Goal: Task Accomplishment & Management: Manage account settings

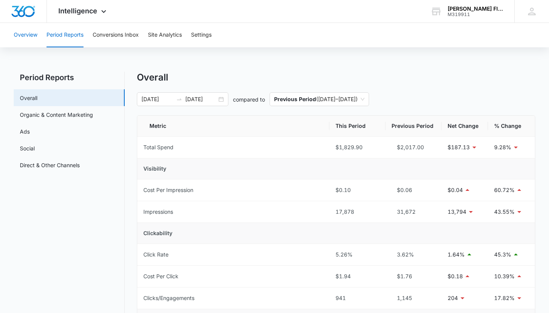
click at [33, 32] on button "Overview" at bounding box center [26, 35] width 24 height 24
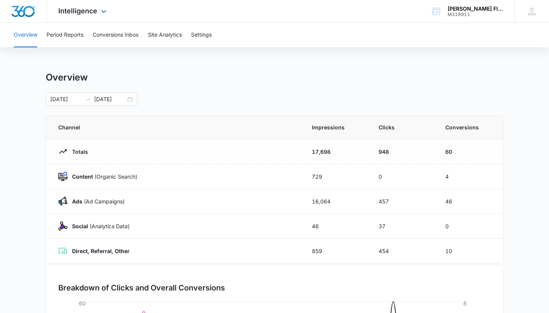
click at [97, 11] on div "Intelligence Apps Reputation Forms CRM Email Social Payments POS Content Ads In…" at bounding box center [83, 11] width 73 height 22
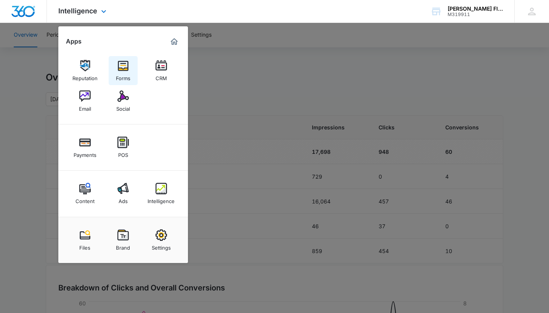
click at [124, 67] on img at bounding box center [122, 65] width 11 height 11
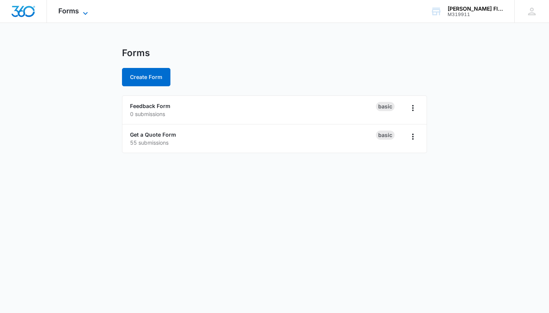
click at [86, 13] on icon at bounding box center [85, 13] width 9 height 9
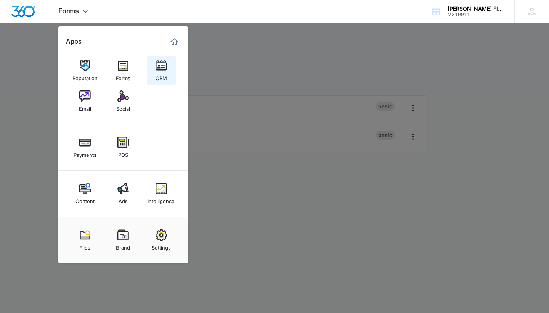
click at [162, 67] on img at bounding box center [161, 65] width 11 height 11
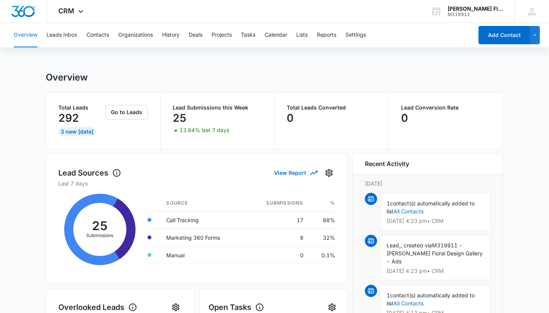
click at [80, 133] on div "3 New [DATE]" at bounding box center [76, 131] width 37 height 9
click at [93, 113] on div "292" at bounding box center [80, 117] width 45 height 15
click at [119, 112] on button "Go to Leads" at bounding box center [126, 112] width 43 height 14
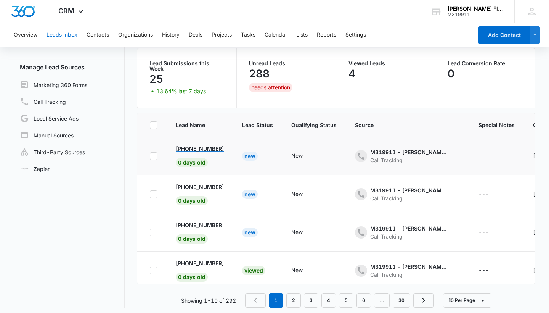
click at [201, 146] on p "[PHONE_NUMBER]" at bounding box center [200, 148] width 48 height 8
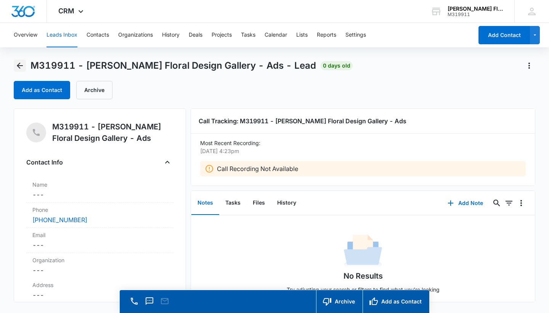
click at [19, 65] on icon "Back" at bounding box center [20, 66] width 6 height 6
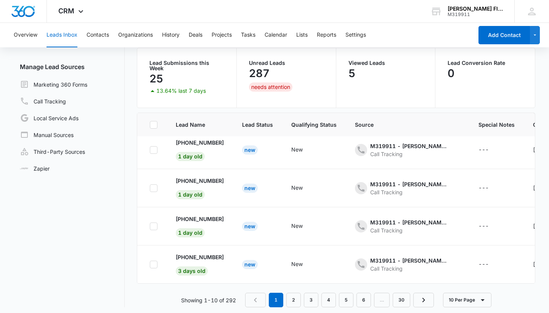
scroll to position [60, 0]
click at [291, 295] on link "2" at bounding box center [293, 300] width 14 height 14
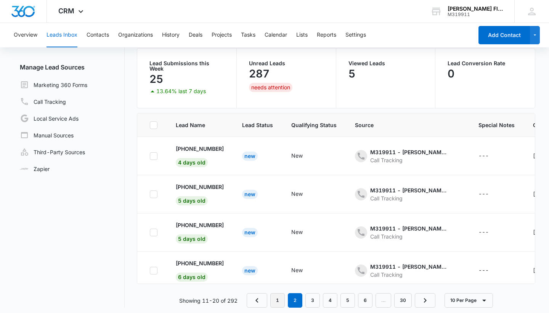
click at [278, 293] on link "1" at bounding box center [277, 300] width 14 height 14
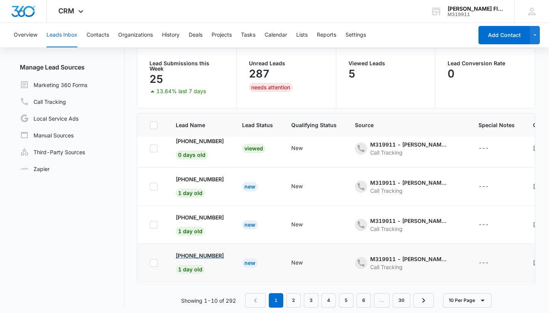
click at [193, 253] on p "[PHONE_NUMBER]" at bounding box center [200, 255] width 48 height 8
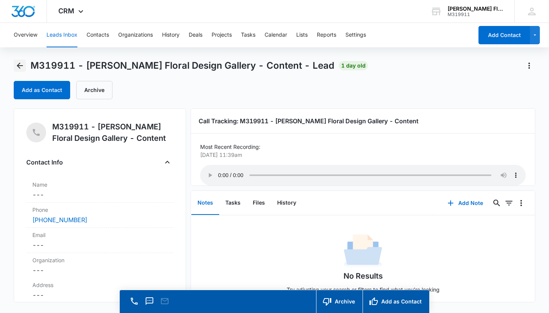
click at [18, 63] on icon "Back" at bounding box center [19, 65] width 9 height 9
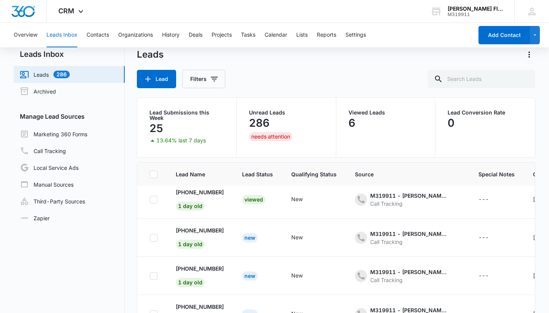
scroll to position [14, 0]
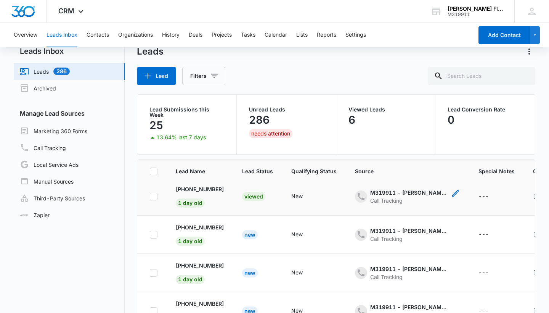
click at [459, 189] on icon "- - Select to Edit Field" at bounding box center [455, 192] width 9 height 9
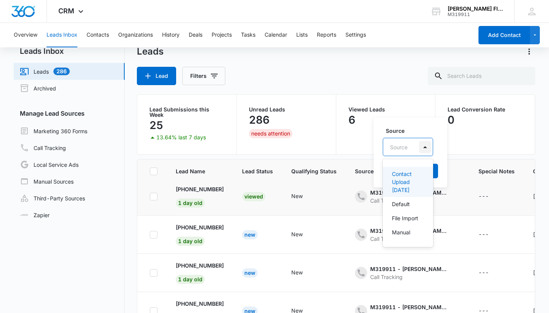
click at [429, 147] on div at bounding box center [425, 147] width 12 height 12
click at [468, 140] on div "Lead Conversion Rate 0" at bounding box center [484, 124] width 99 height 59
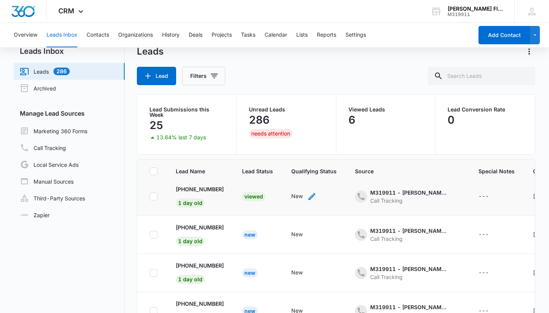
click at [314, 194] on icon "- - Select to Edit Field" at bounding box center [311, 196] width 9 height 9
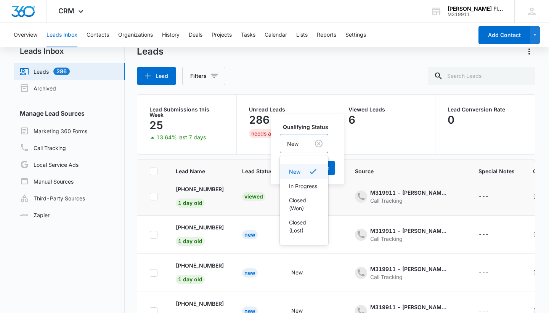
click at [301, 143] on div "New" at bounding box center [294, 143] width 29 height 17
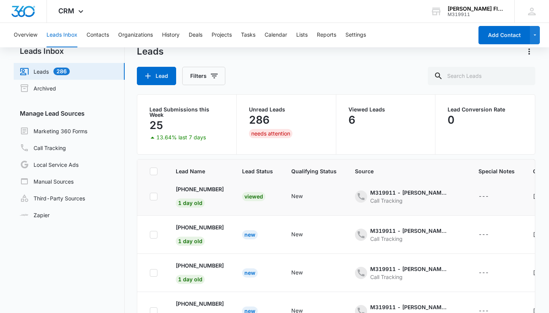
click at [327, 200] on td "New Cancel Save" at bounding box center [314, 196] width 64 height 38
click at [488, 194] on div "---" at bounding box center [483, 196] width 10 height 9
click at [475, 126] on textarea "Special Notes" at bounding box center [493, 130] width 90 height 43
type textarea "O"
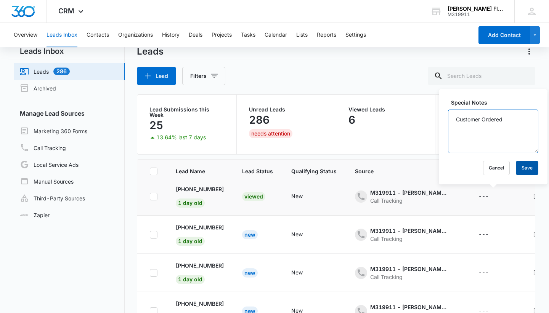
type textarea "Customer Ordered"
click at [528, 168] on button "Save" at bounding box center [527, 167] width 22 height 14
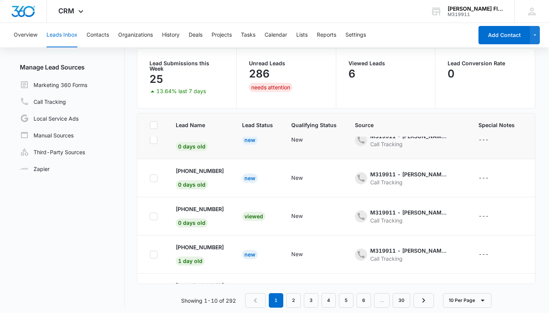
scroll to position [59, 0]
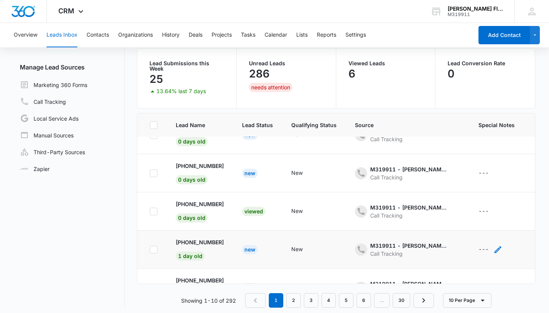
click at [500, 245] on icon "- - Select to Edit Field" at bounding box center [497, 249] width 9 height 9
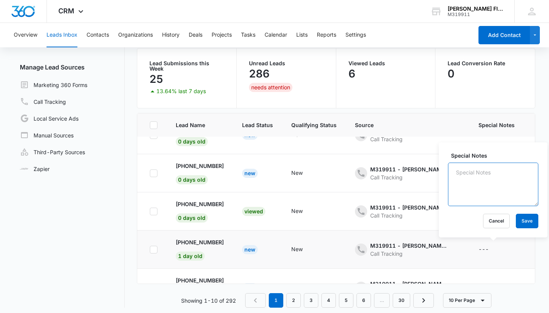
click at [473, 185] on textarea "Special Notes" at bounding box center [493, 183] width 90 height 43
type textarea "Customer Ordered"
click at [521, 221] on button "Save" at bounding box center [527, 220] width 22 height 14
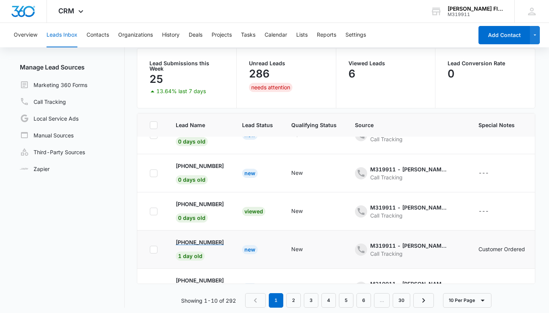
click at [196, 238] on p "[PHONE_NUMBER]" at bounding box center [200, 242] width 48 height 8
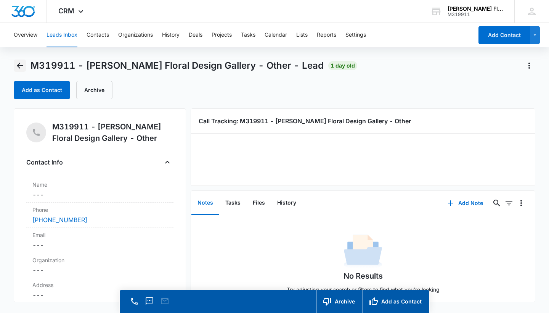
click at [19, 63] on icon "Back" at bounding box center [19, 65] width 9 height 9
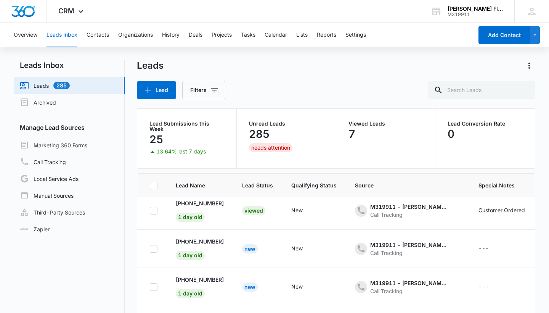
scroll to position [21, 0]
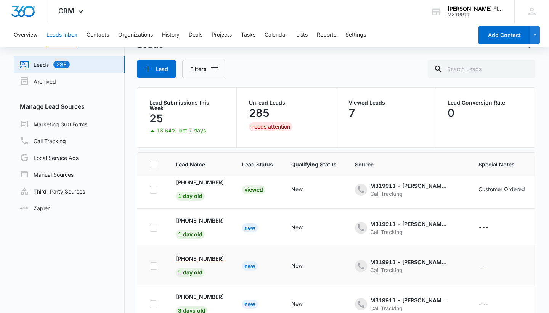
click at [197, 254] on p "[PHONE_NUMBER]" at bounding box center [200, 258] width 48 height 8
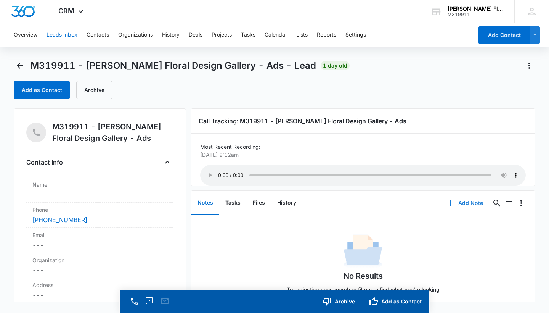
click at [469, 202] on button "Add Note" at bounding box center [465, 203] width 51 height 18
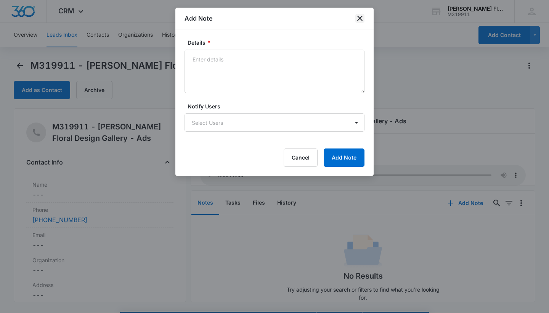
click at [356, 21] on icon "close" at bounding box center [359, 18] width 9 height 9
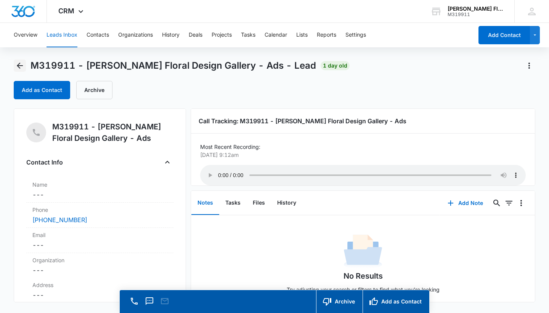
click at [21, 65] on icon "Back" at bounding box center [20, 66] width 6 height 6
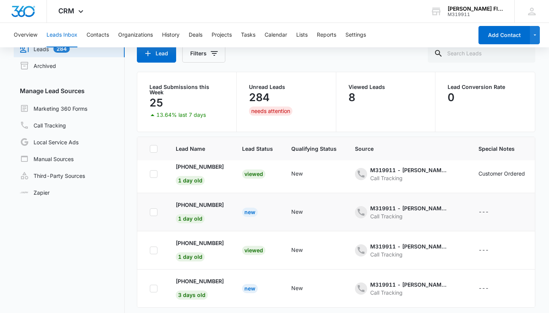
scroll to position [40, 0]
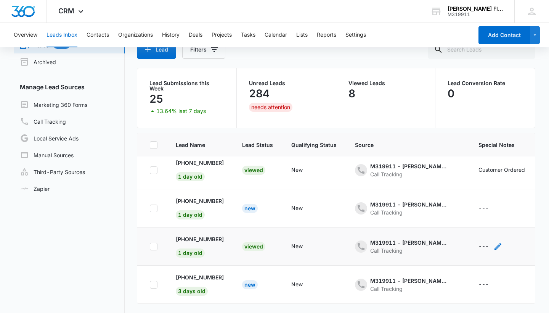
click at [500, 244] on icon "- - Select to Edit Field" at bounding box center [497, 246] width 7 height 7
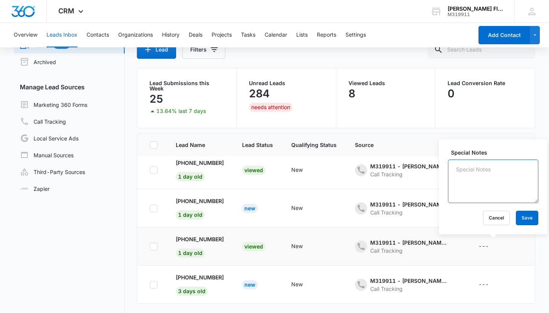
click at [476, 179] on textarea "Special Notes" at bounding box center [493, 180] width 90 height 43
click at [495, 181] on textarea "Customer Ordered" at bounding box center [493, 180] width 90 height 43
type textarea "Customer Ordered"
click at [525, 217] on button "Save" at bounding box center [527, 217] width 22 height 14
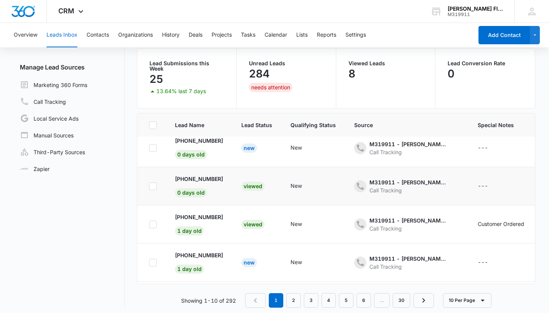
scroll to position [84, 1]
click at [126, 226] on div "Leads Inbox Leads 284 Archived Manage Lead Sources Marketing 360 Forms Call Tra…" at bounding box center [274, 153] width 521 height 308
click at [199, 175] on p "[PHONE_NUMBER]" at bounding box center [199, 179] width 48 height 8
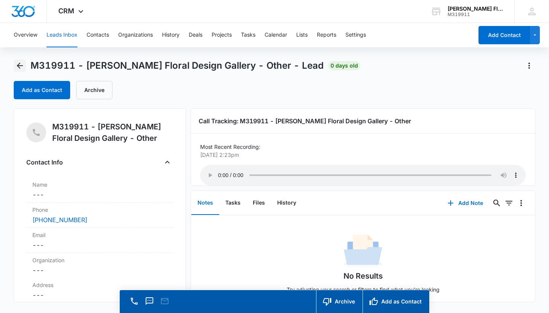
click at [22, 64] on icon "Back" at bounding box center [19, 65] width 9 height 9
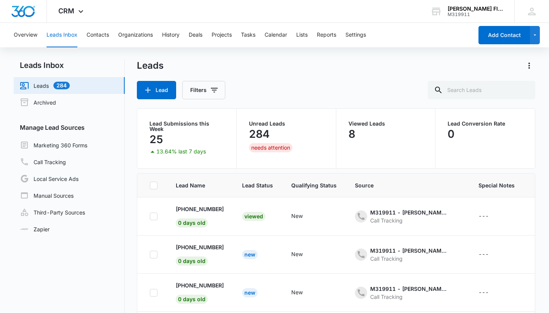
scroll to position [84, 0]
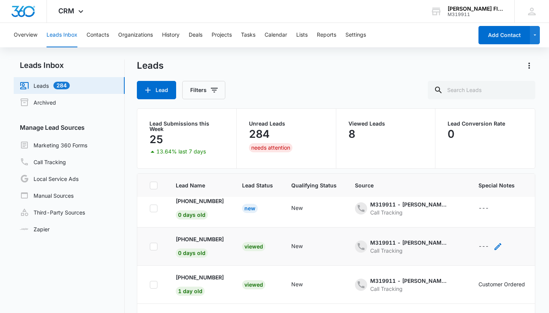
click at [489, 245] on div "---" at bounding box center [483, 246] width 10 height 9
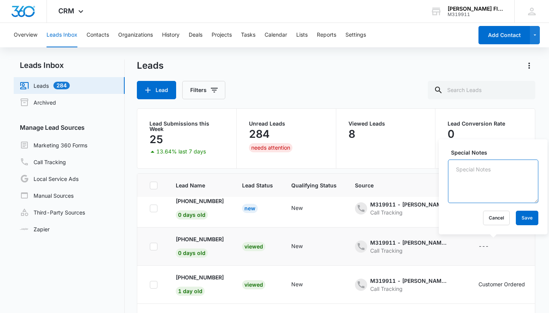
click at [492, 192] on textarea "Special Notes" at bounding box center [493, 180] width 90 height 43
type textarea "Customer Ordered"
click at [530, 220] on button "Save" at bounding box center [527, 217] width 22 height 14
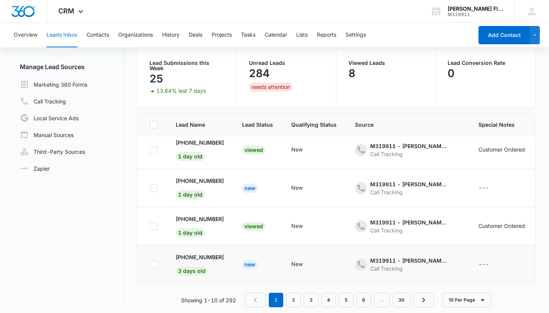
scroll to position [60, 0]
click at [293, 295] on link "2" at bounding box center [293, 300] width 14 height 14
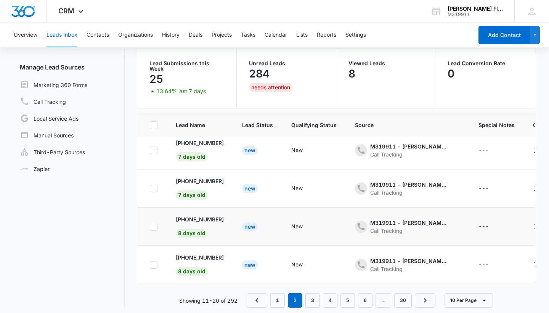
scroll to position [234, 0]
click at [187, 253] on p "[PHONE_NUMBER]" at bounding box center [200, 257] width 48 height 8
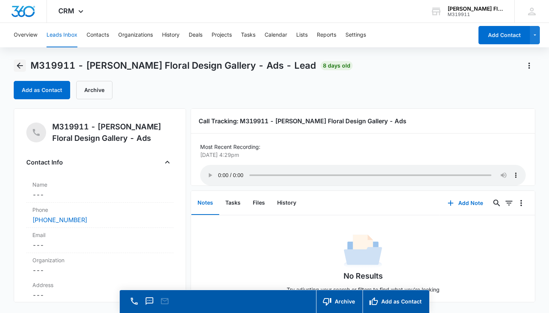
click at [24, 64] on icon "Back" at bounding box center [19, 65] width 9 height 9
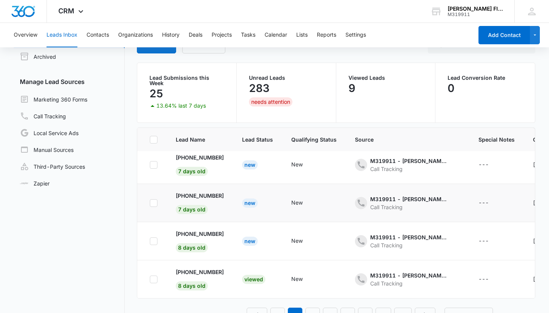
scroll to position [234, 0]
click at [486, 275] on div "---" at bounding box center [483, 279] width 10 height 9
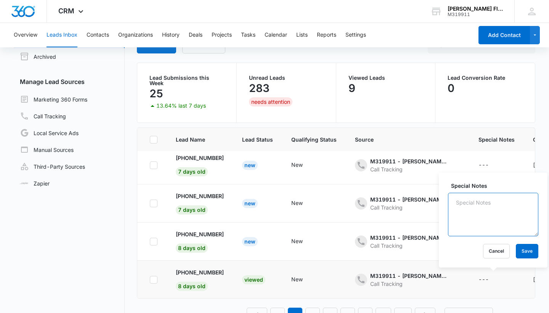
click at [490, 212] on textarea "Special Notes" at bounding box center [493, 213] width 90 height 43
type textarea "Customer Ordered"
click at [529, 249] on button "Save" at bounding box center [527, 251] width 22 height 14
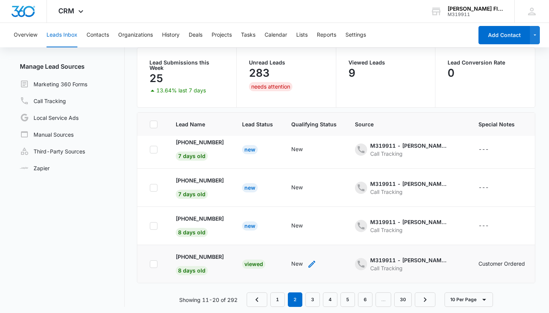
scroll to position [60, 0]
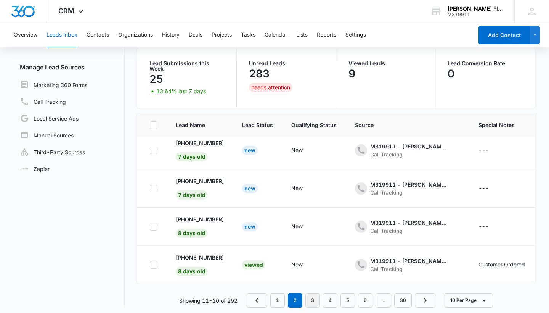
click at [313, 297] on link "3" at bounding box center [312, 300] width 14 height 14
click at [332, 296] on link "4" at bounding box center [330, 300] width 14 height 14
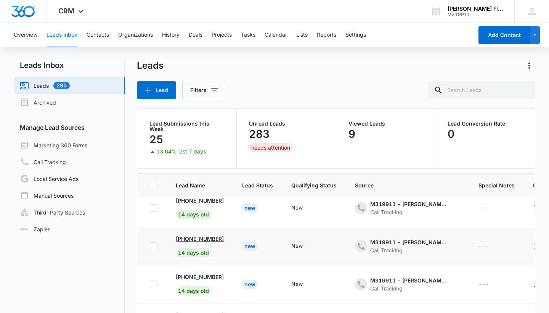
scroll to position [10, 0]
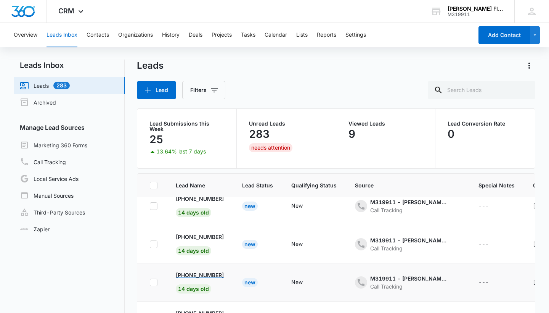
click at [188, 274] on p "[PHONE_NUMBER]" at bounding box center [200, 275] width 48 height 8
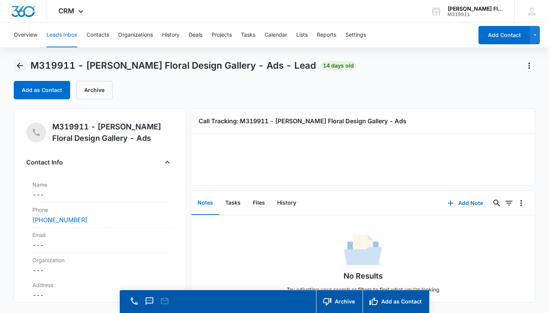
click at [21, 65] on icon "Back" at bounding box center [19, 65] width 9 height 9
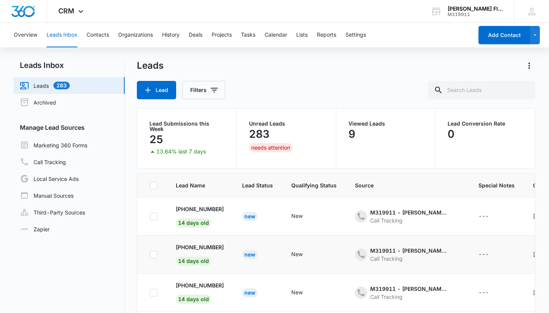
scroll to position [10, 0]
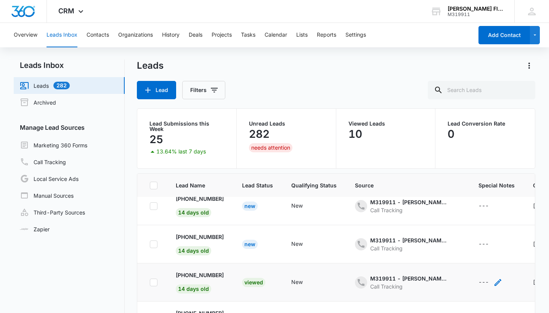
click at [488, 277] on div "---" at bounding box center [483, 281] width 10 height 9
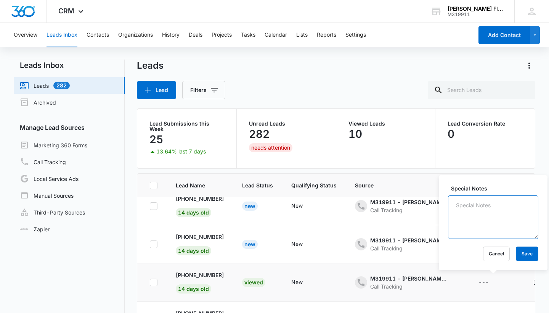
click at [482, 228] on textarea "Special Notes" at bounding box center [493, 216] width 90 height 43
type textarea "Customer Ordered"
click at [530, 256] on button "Save" at bounding box center [527, 253] width 22 height 14
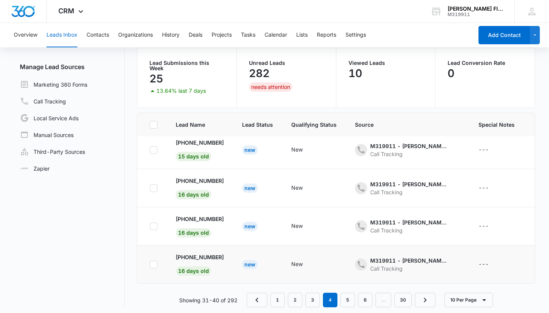
scroll to position [60, 0]
click at [347, 295] on link "5" at bounding box center [347, 300] width 14 height 14
click at [355, 299] on link "6" at bounding box center [357, 300] width 14 height 14
click at [308, 298] on link "4" at bounding box center [304, 300] width 14 height 14
click at [315, 294] on link "3" at bounding box center [312, 300] width 14 height 14
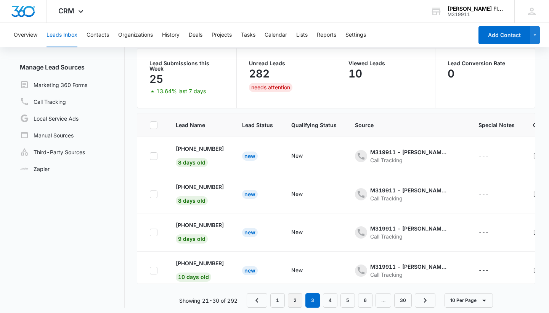
click at [295, 293] on link "2" at bounding box center [295, 300] width 14 height 14
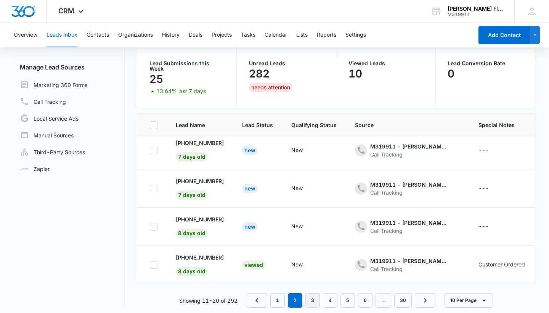
click at [311, 296] on link "3" at bounding box center [312, 300] width 14 height 14
click at [329, 294] on link "4" at bounding box center [330, 300] width 14 height 14
click at [351, 296] on link "5" at bounding box center [347, 300] width 14 height 14
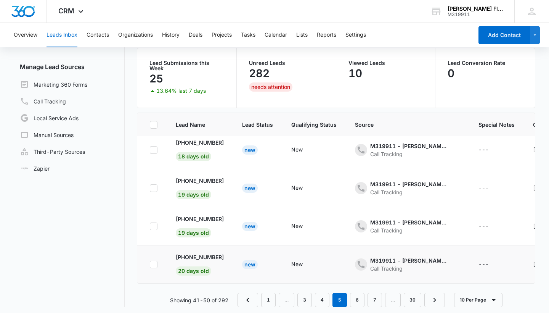
scroll to position [60, 0]
click at [358, 295] on link "6" at bounding box center [357, 300] width 14 height 14
click at [357, 296] on link "7" at bounding box center [357, 300] width 14 height 14
click at [322, 295] on link "6" at bounding box center [322, 300] width 14 height 14
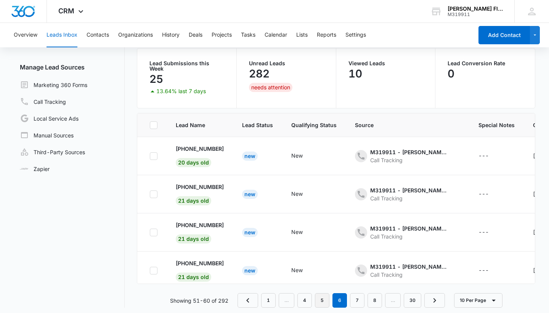
click at [323, 296] on link "5" at bounding box center [322, 300] width 14 height 14
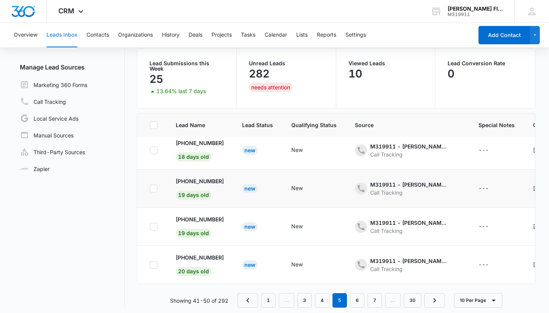
scroll to position [234, 0]
click at [321, 295] on link "4" at bounding box center [322, 300] width 14 height 14
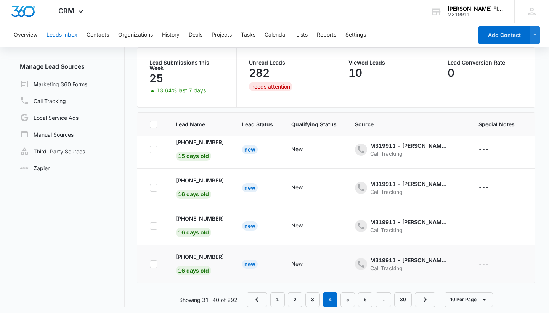
scroll to position [60, 0]
click at [317, 294] on link "3" at bounding box center [312, 300] width 14 height 14
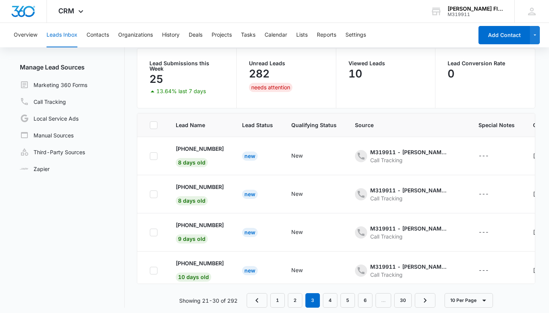
scroll to position [0, 0]
click at [303, 294] on nav "1 2 3 4 5 6 … 30" at bounding box center [341, 300] width 189 height 14
click at [300, 294] on link "2" at bounding box center [295, 300] width 14 height 14
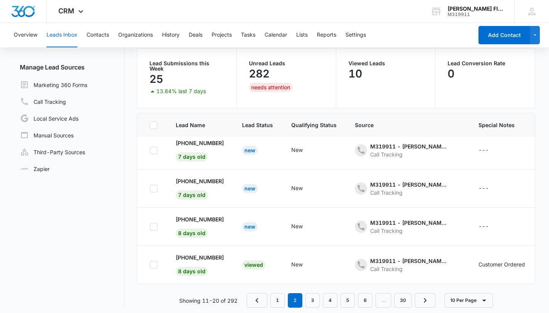
scroll to position [234, 0]
click at [312, 294] on link "3" at bounding box center [312, 300] width 14 height 14
click at [328, 294] on link "4" at bounding box center [330, 300] width 14 height 14
click at [293, 295] on link "2" at bounding box center [295, 300] width 14 height 14
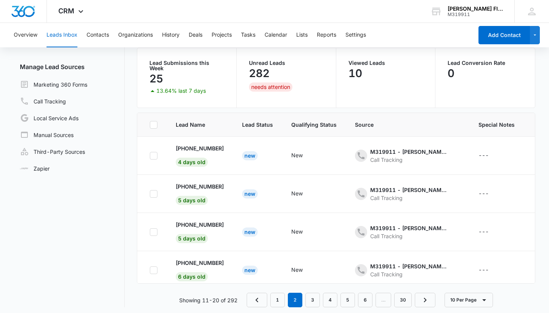
scroll to position [60, 0]
click at [279, 293] on link "1" at bounding box center [277, 300] width 14 height 14
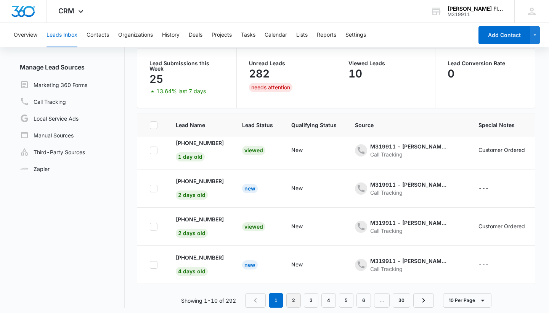
click at [291, 295] on link "2" at bounding box center [293, 300] width 14 height 14
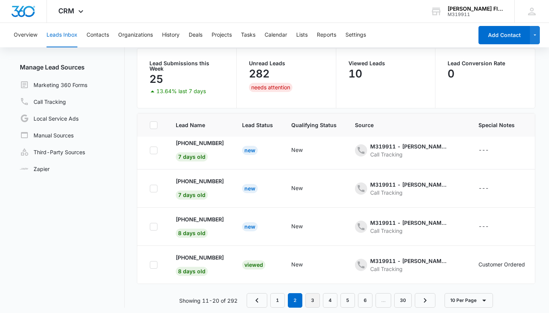
click at [311, 298] on link "3" at bounding box center [312, 300] width 14 height 14
click at [328, 295] on link "4" at bounding box center [330, 300] width 14 height 14
click at [276, 293] on link "1" at bounding box center [277, 300] width 14 height 14
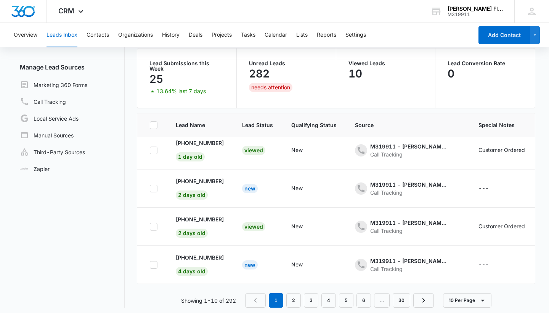
scroll to position [234, 0]
click at [294, 297] on link "2" at bounding box center [293, 300] width 14 height 14
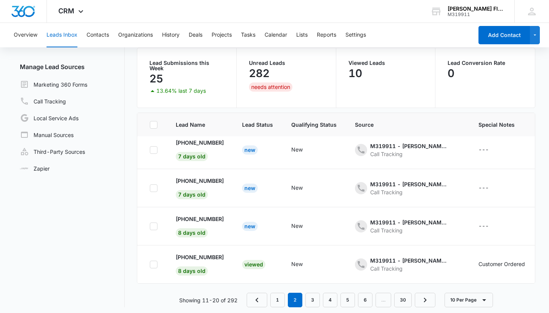
scroll to position [60, 0]
click at [316, 296] on link "3" at bounding box center [312, 300] width 14 height 14
click at [330, 295] on link "4" at bounding box center [330, 300] width 14 height 14
click at [284, 295] on link "1" at bounding box center [277, 300] width 14 height 14
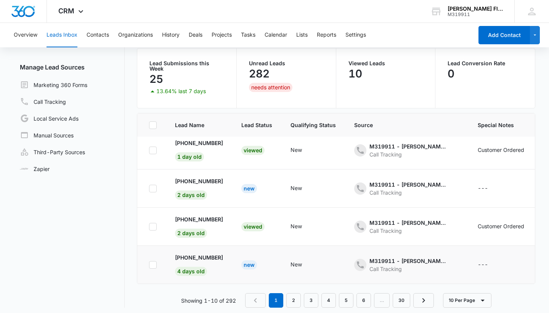
scroll to position [234, 1]
click at [295, 294] on link "2" at bounding box center [293, 300] width 14 height 14
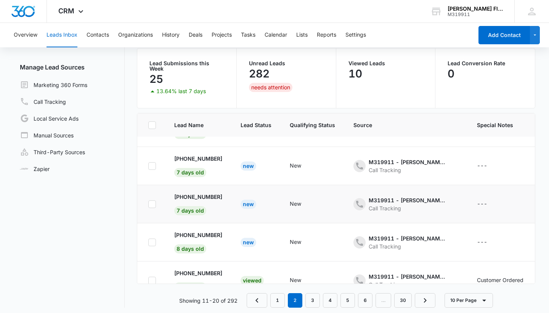
scroll to position [225, 2]
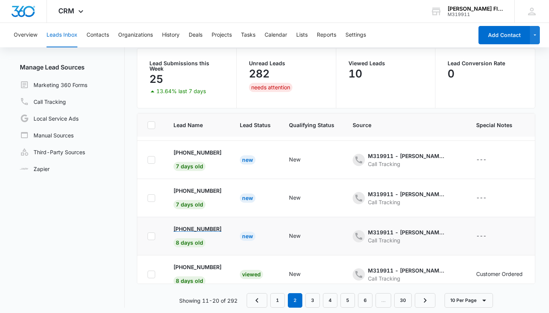
click at [192, 226] on p "[PHONE_NUMBER]" at bounding box center [197, 229] width 48 height 8
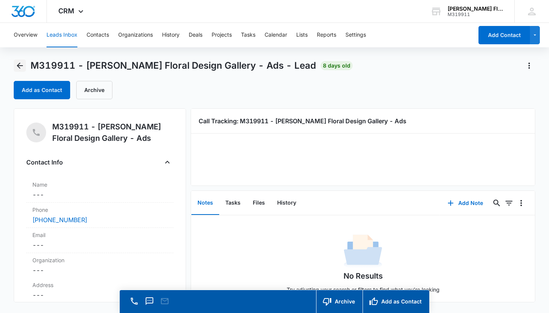
click at [19, 63] on icon "Back" at bounding box center [19, 65] width 9 height 9
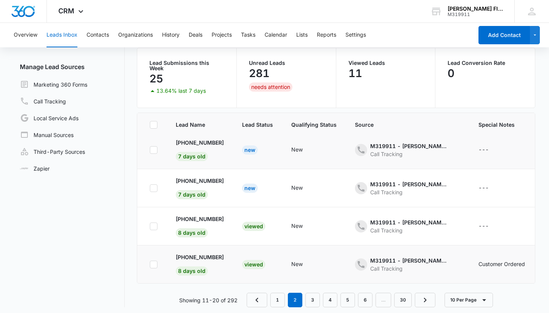
scroll to position [60, 0]
click at [314, 297] on link "3" at bounding box center [312, 300] width 14 height 14
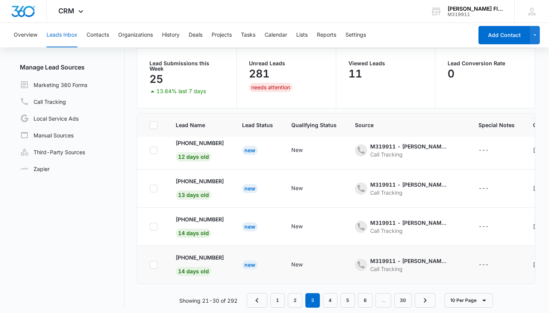
scroll to position [234, 0]
click at [330, 296] on link "4" at bounding box center [330, 300] width 14 height 14
click at [282, 298] on link "1" at bounding box center [277, 300] width 14 height 14
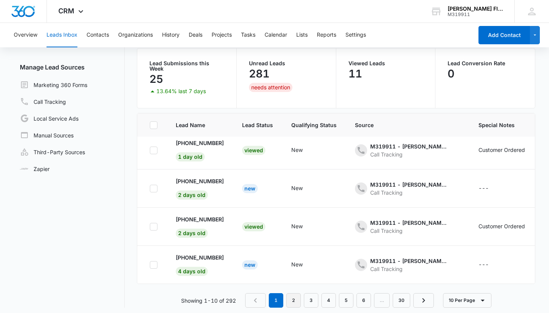
click at [294, 297] on link "2" at bounding box center [293, 300] width 14 height 14
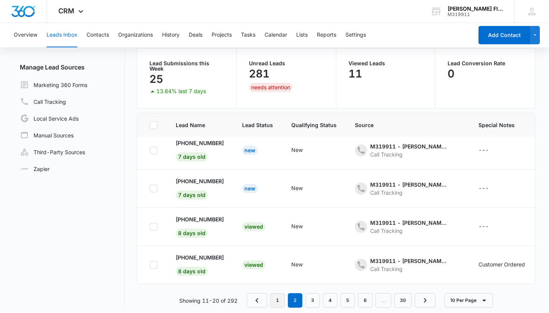
click at [282, 299] on link "1" at bounding box center [277, 300] width 14 height 14
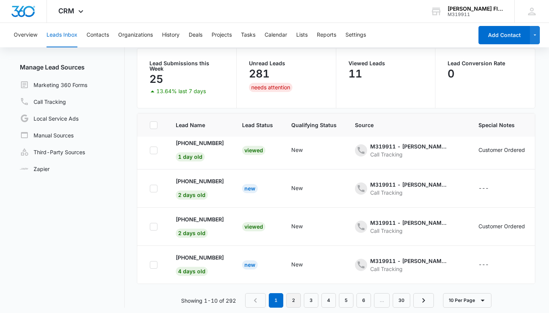
click at [294, 294] on link "2" at bounding box center [293, 300] width 14 height 14
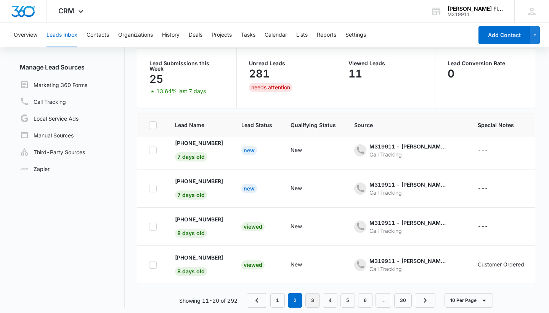
click at [313, 293] on link "3" at bounding box center [312, 300] width 14 height 14
click at [330, 294] on link "4" at bounding box center [330, 300] width 14 height 14
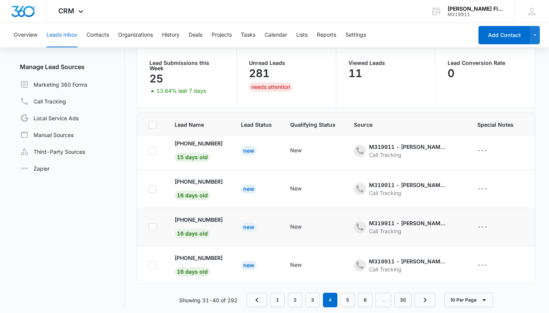
scroll to position [60, 0]
click at [277, 297] on link "1" at bounding box center [277, 300] width 14 height 14
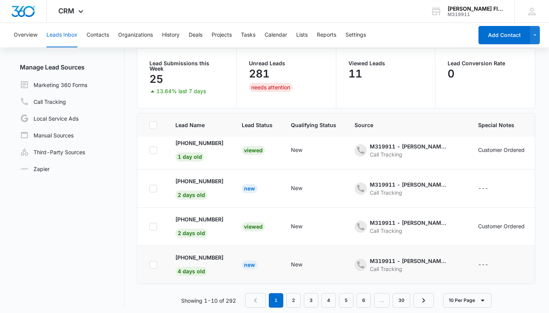
scroll to position [234, 0]
click at [294, 296] on link "2" at bounding box center [293, 300] width 14 height 14
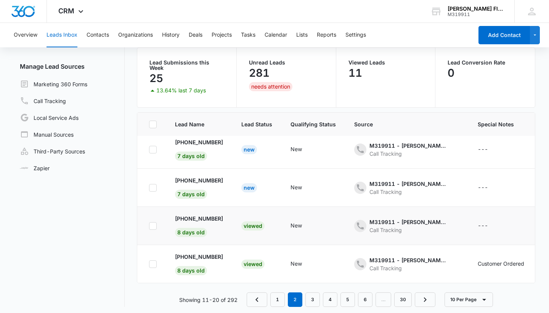
scroll to position [60, 0]
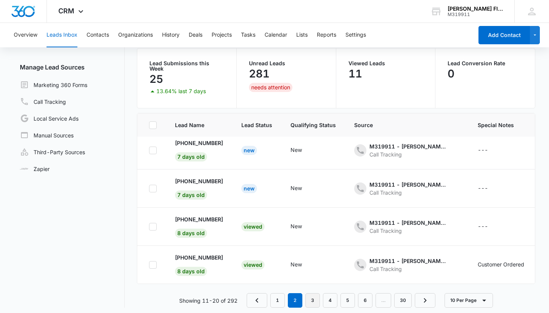
click at [313, 298] on link "3" at bounding box center [312, 300] width 14 height 14
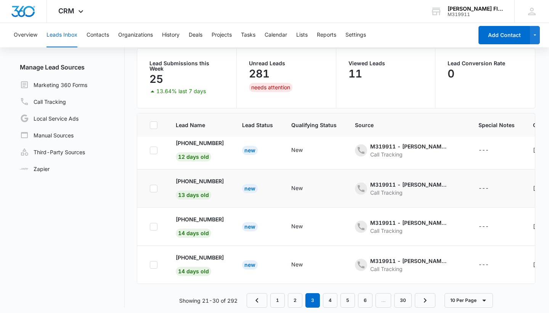
scroll to position [234, 0]
click at [332, 299] on link "4" at bounding box center [330, 300] width 14 height 14
click at [351, 295] on link "5" at bounding box center [347, 300] width 14 height 14
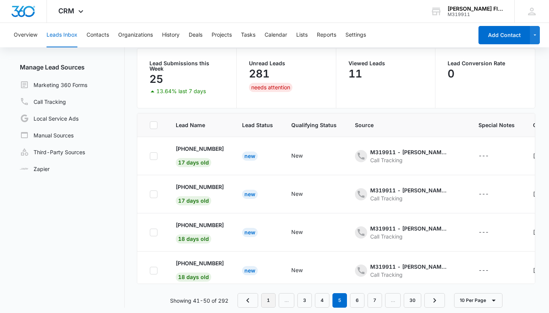
click at [266, 294] on link "1" at bounding box center [268, 300] width 14 height 14
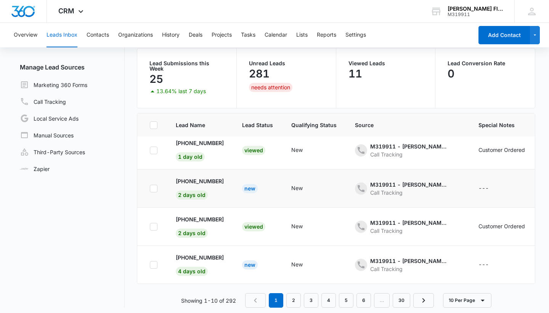
scroll to position [234, 0]
click at [293, 294] on link "2" at bounding box center [293, 300] width 14 height 14
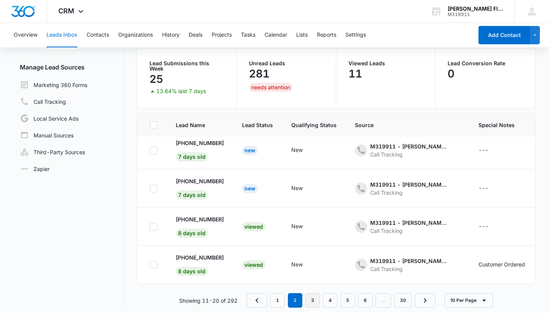
click at [313, 293] on link "3" at bounding box center [312, 300] width 14 height 14
click at [330, 294] on link "4" at bounding box center [330, 300] width 14 height 14
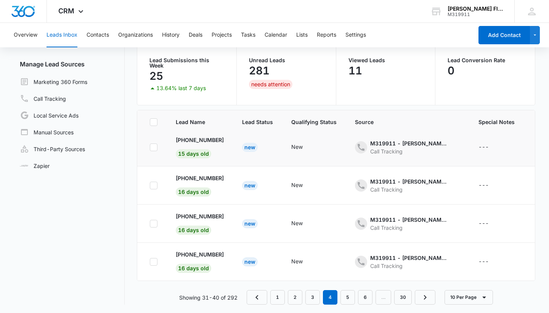
scroll to position [60, 0]
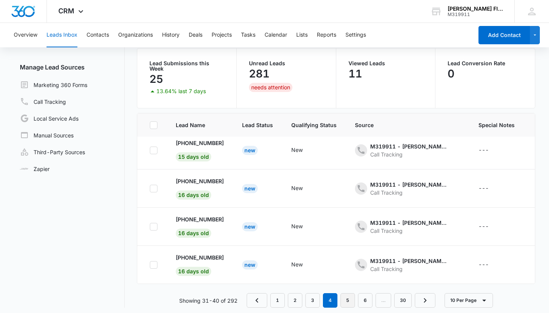
click at [350, 296] on link "5" at bounding box center [347, 300] width 14 height 14
click at [266, 297] on link "1" at bounding box center [268, 300] width 14 height 14
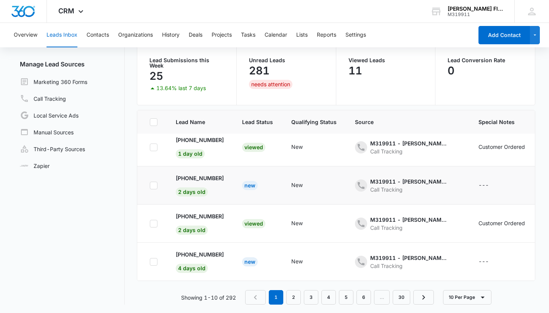
scroll to position [60, 0]
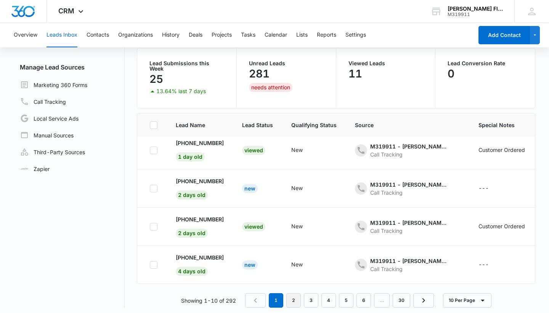
click at [292, 297] on link "2" at bounding box center [293, 300] width 14 height 14
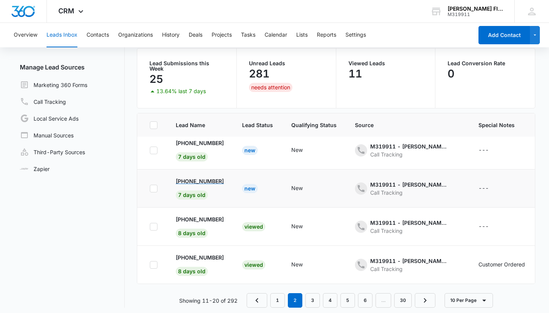
scroll to position [234, 0]
click at [314, 297] on link "3" at bounding box center [312, 300] width 14 height 14
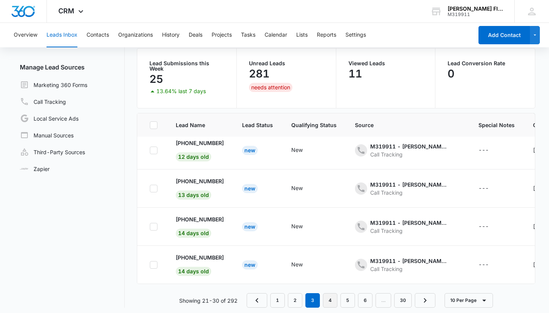
click at [334, 298] on link "4" at bounding box center [330, 300] width 14 height 14
click at [277, 293] on link "1" at bounding box center [277, 300] width 14 height 14
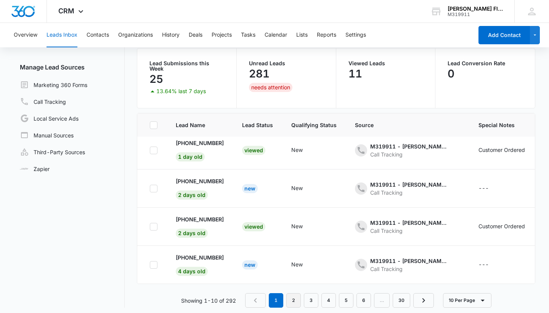
click at [295, 296] on link "2" at bounding box center [293, 300] width 14 height 14
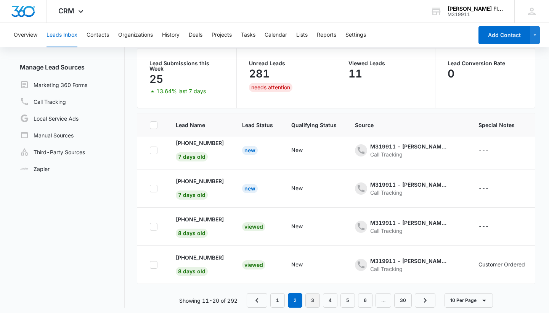
click at [315, 294] on link "3" at bounding box center [312, 300] width 14 height 14
click at [335, 298] on link "4" at bounding box center [330, 300] width 14 height 14
click at [282, 295] on link "1" at bounding box center [277, 300] width 14 height 14
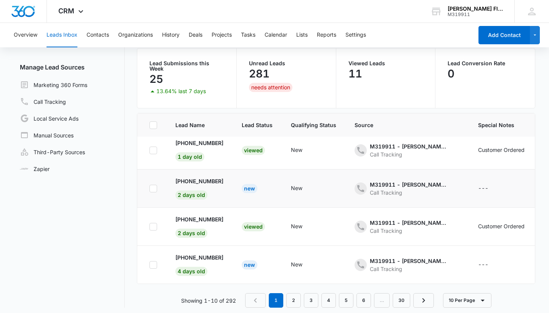
scroll to position [234, 0]
click at [296, 293] on link "2" at bounding box center [293, 300] width 14 height 14
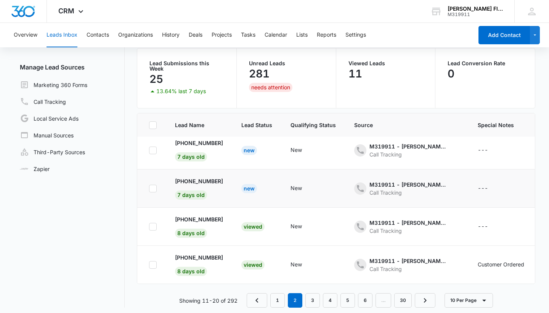
scroll to position [234, 1]
click at [314, 300] on link "3" at bounding box center [312, 300] width 14 height 14
click at [330, 299] on link "4" at bounding box center [330, 300] width 14 height 14
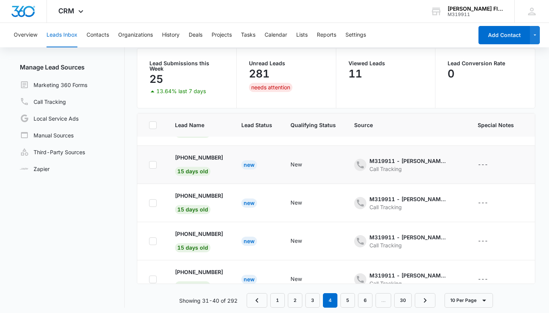
scroll to position [147, 1]
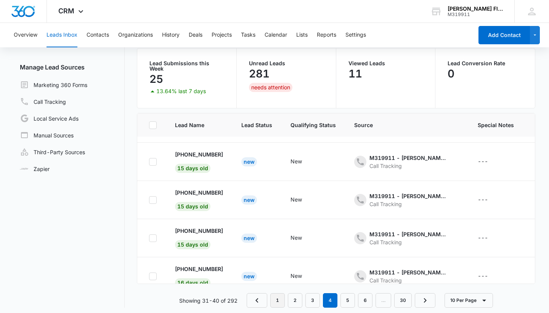
click at [278, 295] on link "1" at bounding box center [277, 300] width 14 height 14
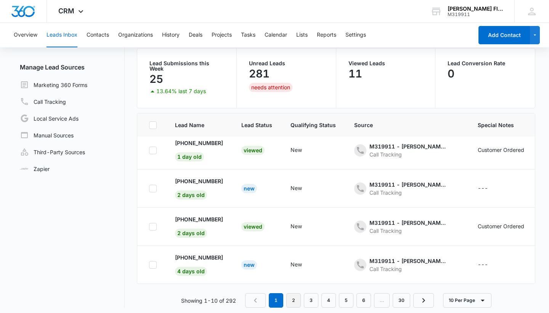
scroll to position [234, 1]
click at [294, 300] on link "2" at bounding box center [293, 300] width 14 height 14
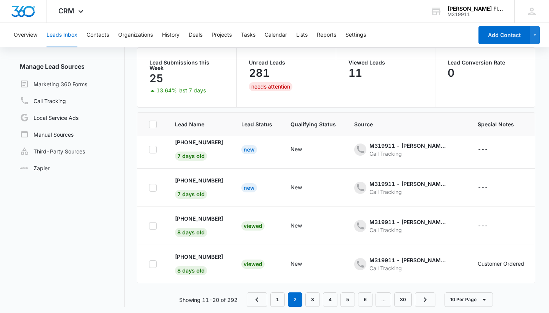
scroll to position [60, 0]
click at [315, 295] on link "3" at bounding box center [312, 300] width 14 height 14
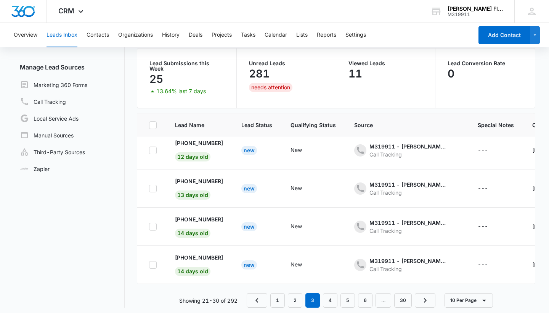
scroll to position [234, 1]
click at [327, 297] on link "4" at bounding box center [330, 300] width 14 height 14
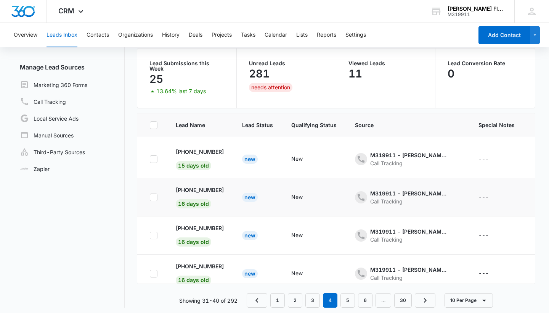
scroll to position [234, 0]
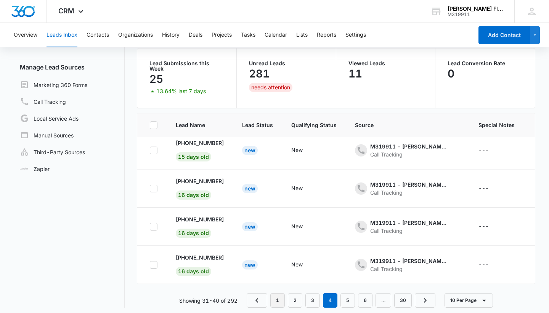
click at [276, 298] on link "1" at bounding box center [277, 300] width 14 height 14
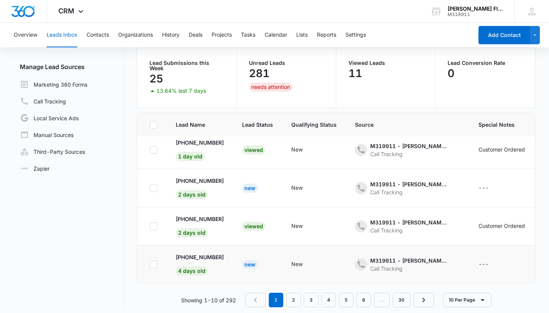
scroll to position [60, 0]
click at [292, 297] on link "2" at bounding box center [293, 300] width 14 height 14
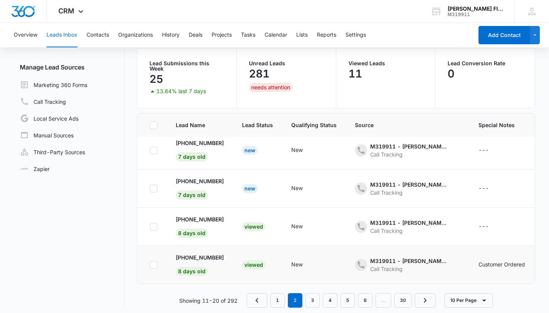
scroll to position [234, 0]
click at [310, 293] on link "3" at bounding box center [312, 300] width 14 height 14
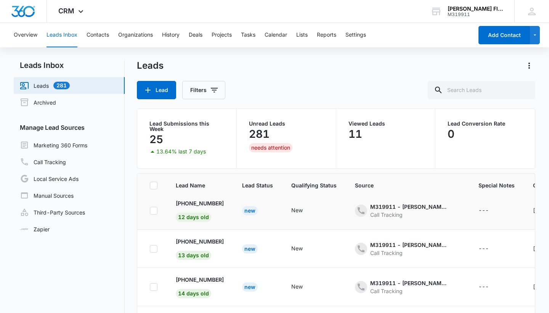
scroll to position [60, 0]
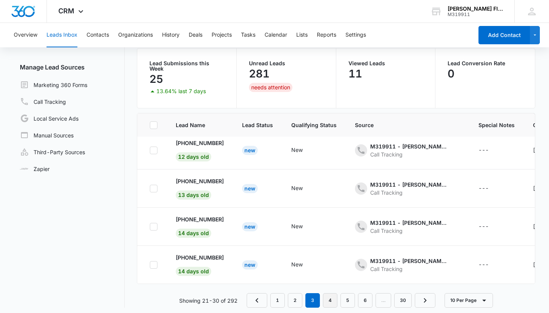
click at [332, 297] on link "4" at bounding box center [330, 300] width 14 height 14
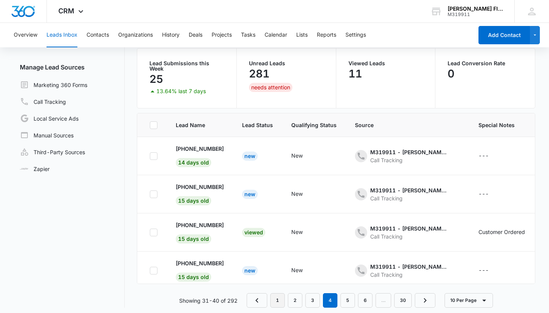
click at [278, 294] on link "1" at bounding box center [277, 300] width 14 height 14
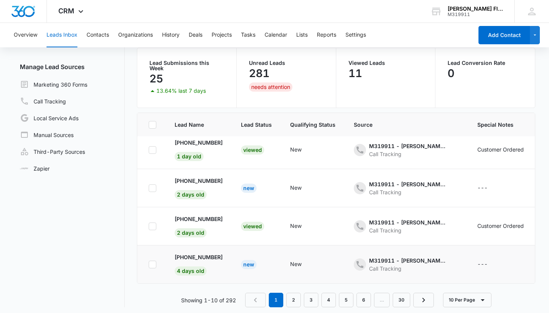
scroll to position [60, 0]
click at [294, 295] on link "2" at bounding box center [293, 300] width 14 height 14
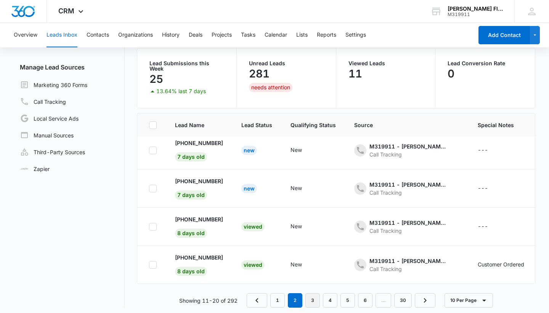
click at [314, 297] on link "3" at bounding box center [312, 300] width 14 height 14
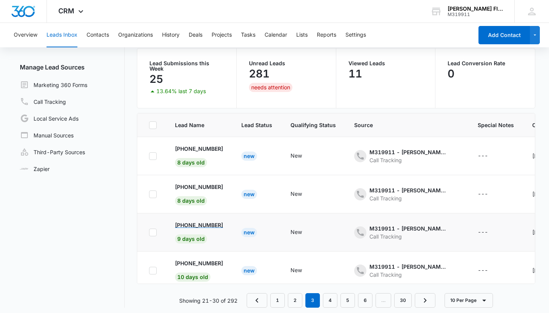
click at [200, 221] on p "[PHONE_NUMBER]" at bounding box center [199, 225] width 48 height 8
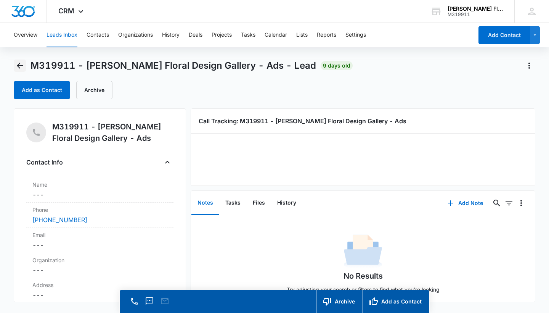
click at [21, 63] on icon "Back" at bounding box center [19, 65] width 9 height 9
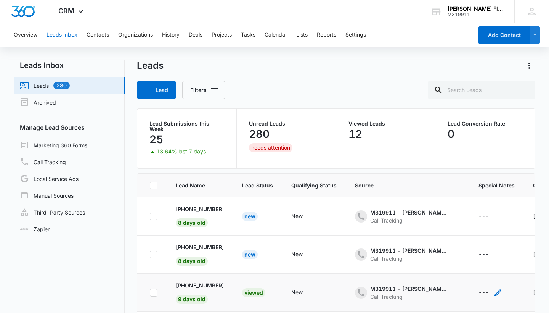
click at [489, 288] on div "---" at bounding box center [483, 292] width 10 height 9
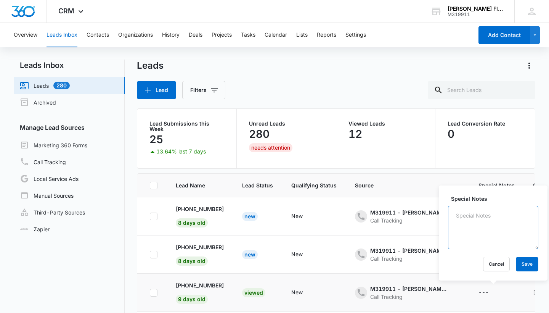
click at [485, 219] on textarea "Special Notes" at bounding box center [493, 226] width 90 height 43
type textarea "customer ordered"
drag, startPoint x: 480, startPoint y: 229, endPoint x: 528, endPoint y: 264, distance: 59.6
click at [528, 264] on button "Save" at bounding box center [527, 264] width 22 height 14
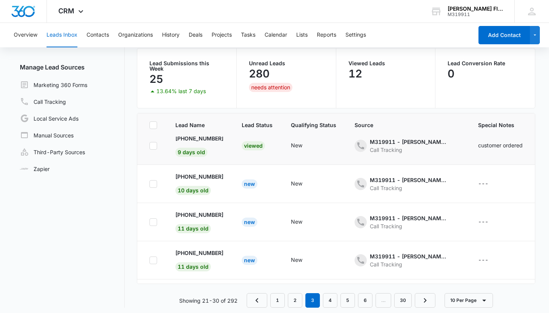
scroll to position [198, 0]
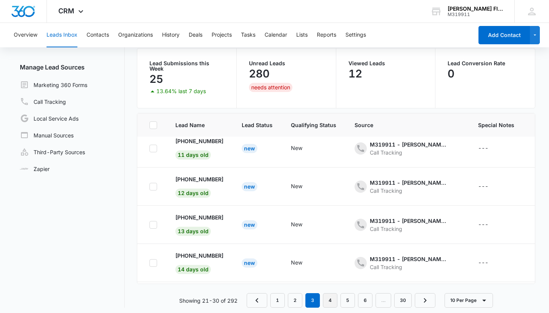
click at [333, 301] on link "4" at bounding box center [330, 300] width 14 height 14
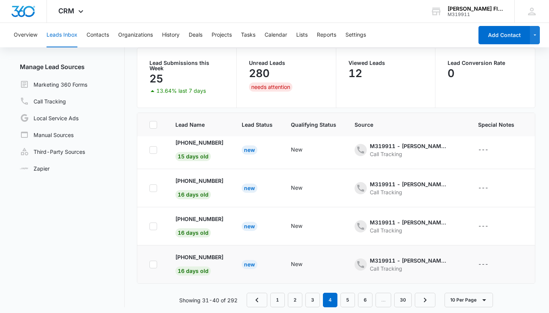
scroll to position [60, 0]
click at [345, 295] on link "5" at bounding box center [347, 300] width 14 height 14
click at [270, 293] on link "1" at bounding box center [268, 300] width 14 height 14
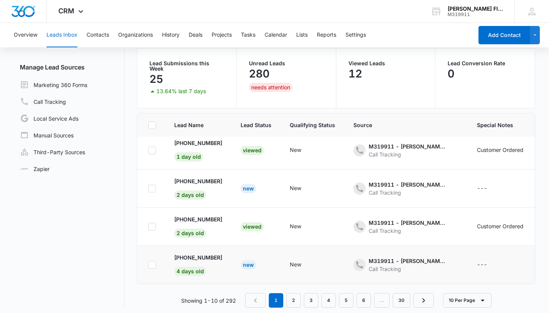
scroll to position [234, 2]
click at [289, 295] on link "2" at bounding box center [293, 300] width 14 height 14
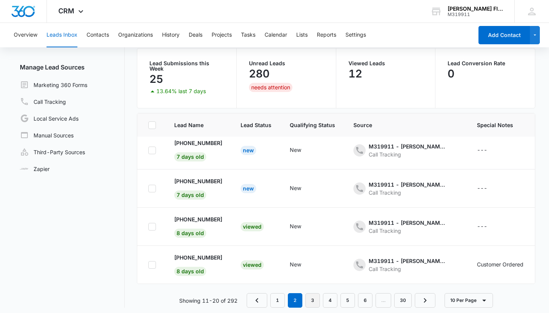
click at [316, 298] on link "3" at bounding box center [312, 300] width 14 height 14
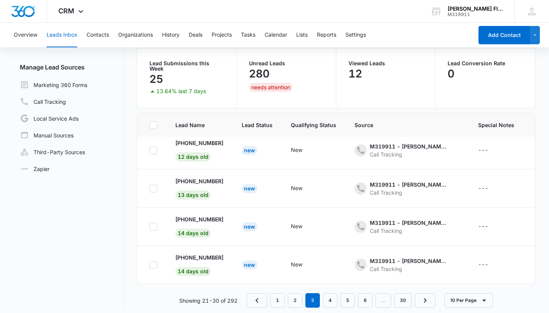
scroll to position [234, 0]
click at [329, 296] on link "4" at bounding box center [330, 300] width 14 height 14
click at [349, 297] on link "5" at bounding box center [347, 300] width 14 height 14
click at [273, 294] on link "1" at bounding box center [268, 300] width 14 height 14
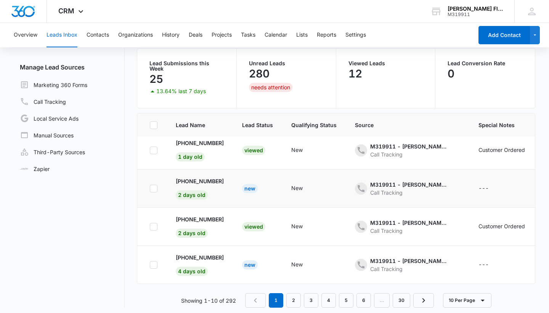
scroll to position [234, 0]
click at [294, 296] on link "2" at bounding box center [293, 300] width 14 height 14
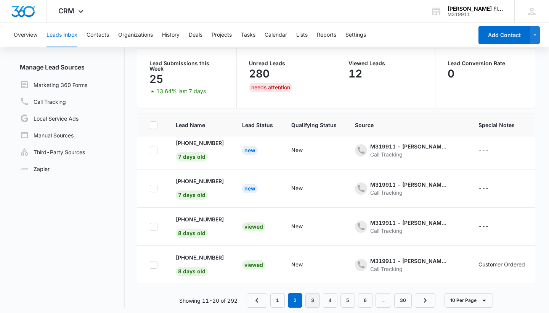
click at [313, 300] on link "3" at bounding box center [312, 300] width 14 height 14
click at [329, 295] on link "4" at bounding box center [330, 300] width 14 height 14
click at [349, 296] on link "5" at bounding box center [347, 300] width 14 height 14
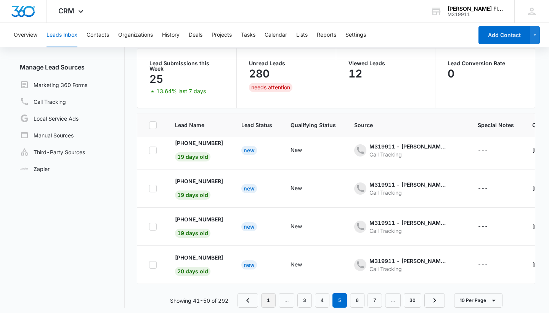
click at [270, 293] on link "1" at bounding box center [268, 300] width 14 height 14
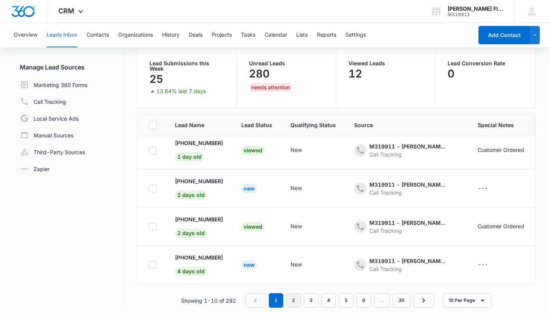
click at [293, 296] on link "2" at bounding box center [293, 300] width 14 height 14
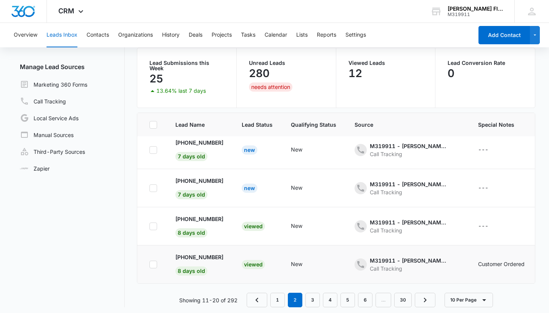
scroll to position [60, 0]
click at [316, 298] on link "3" at bounding box center [312, 300] width 14 height 14
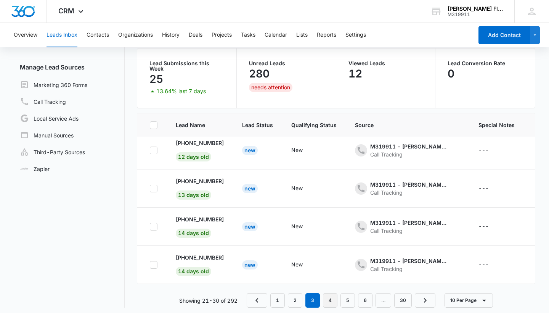
click at [331, 297] on link "4" at bounding box center [330, 300] width 14 height 14
click at [346, 296] on link "5" at bounding box center [347, 300] width 14 height 14
click at [270, 294] on link "1" at bounding box center [268, 300] width 14 height 14
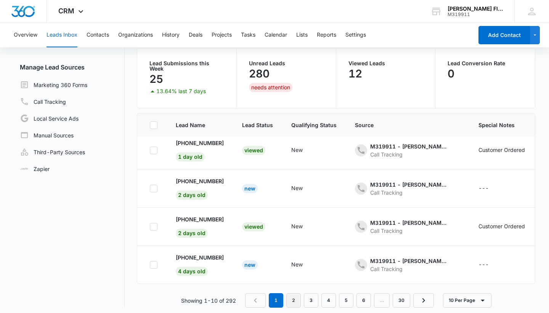
click at [291, 293] on link "2" at bounding box center [293, 300] width 14 height 14
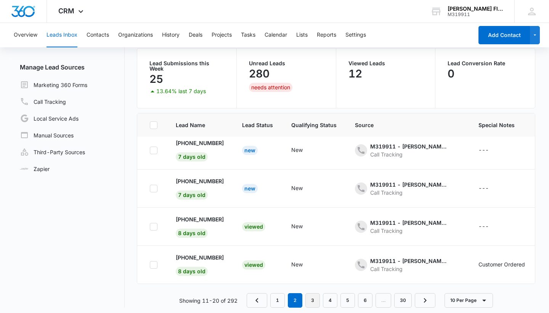
click at [310, 294] on link "3" at bounding box center [312, 300] width 14 height 14
click at [328, 295] on link "4" at bounding box center [330, 300] width 14 height 14
click at [351, 297] on link "5" at bounding box center [347, 300] width 14 height 14
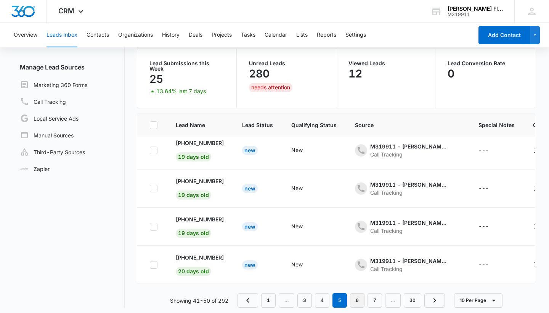
click at [358, 298] on link "6" at bounding box center [357, 300] width 14 height 14
click at [267, 295] on link "1" at bounding box center [268, 300] width 14 height 14
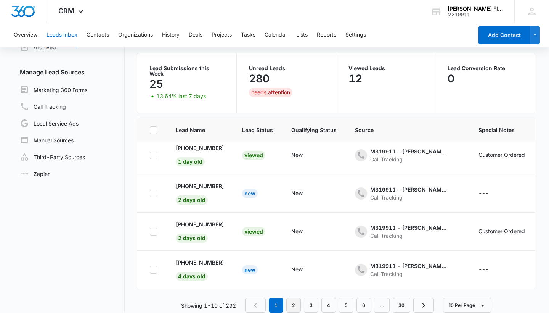
click at [295, 305] on link "2" at bounding box center [293, 305] width 14 height 14
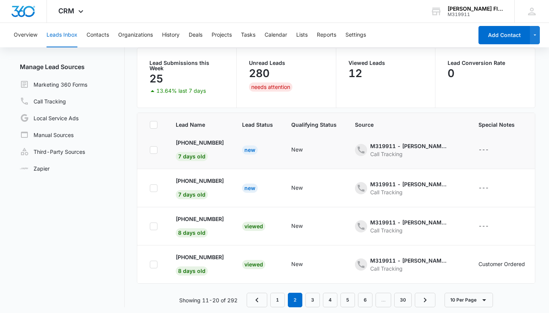
scroll to position [60, 0]
click at [313, 300] on link "3" at bounding box center [312, 300] width 14 height 14
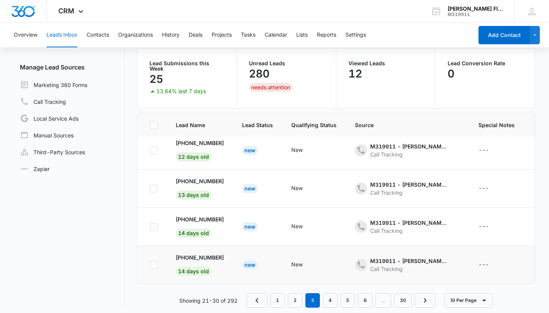
scroll to position [234, 0]
click at [332, 300] on link "4" at bounding box center [330, 300] width 14 height 14
click at [351, 295] on link "5" at bounding box center [347, 300] width 14 height 14
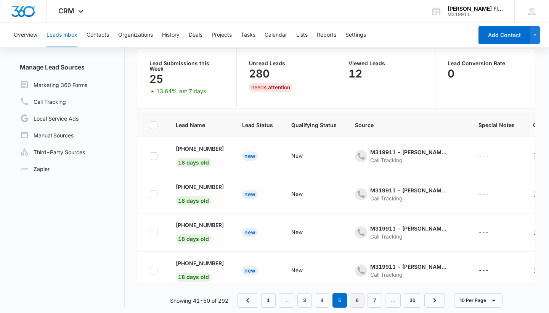
click at [359, 294] on link "6" at bounding box center [357, 300] width 14 height 14
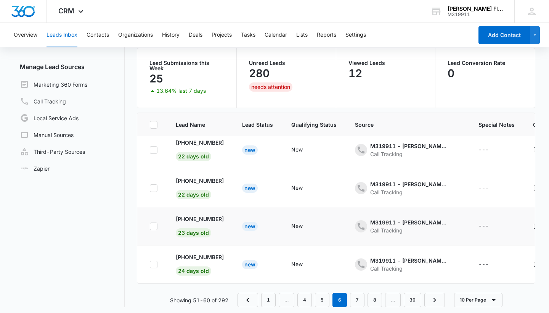
scroll to position [60, 0]
click at [266, 295] on link "1" at bounding box center [268, 300] width 14 height 14
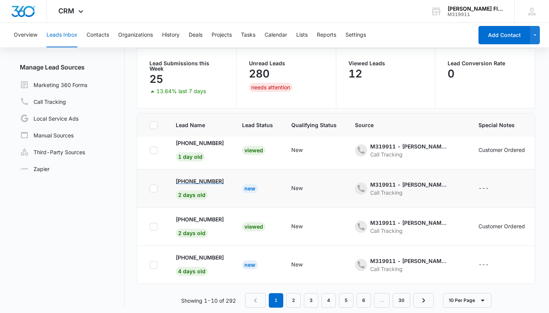
scroll to position [234, 0]
click at [292, 296] on link "2" at bounding box center [293, 300] width 14 height 14
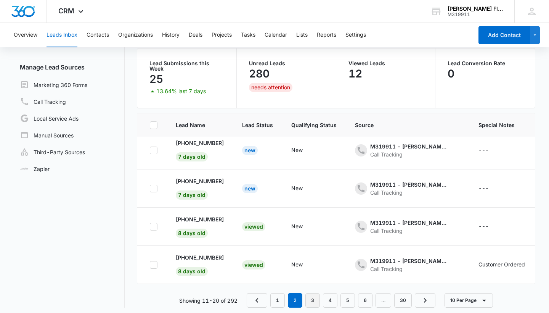
click at [311, 297] on link "3" at bounding box center [312, 300] width 14 height 14
click at [330, 296] on link "4" at bounding box center [330, 300] width 14 height 14
click at [347, 295] on link "5" at bounding box center [347, 300] width 14 height 14
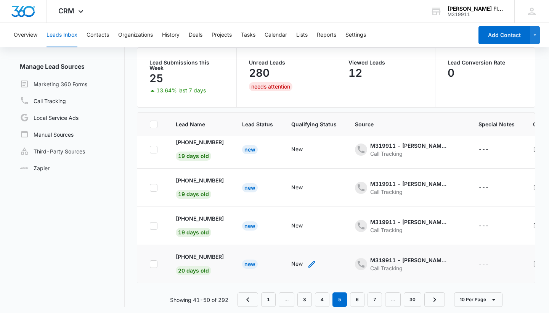
scroll to position [60, 0]
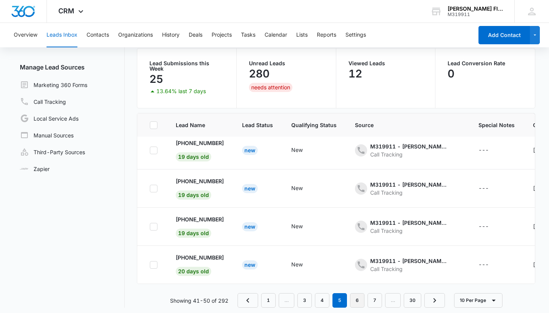
click at [357, 297] on link "6" at bounding box center [357, 300] width 14 height 14
click at [356, 295] on link "7" at bounding box center [357, 300] width 14 height 14
click at [270, 295] on link "1" at bounding box center [268, 300] width 14 height 14
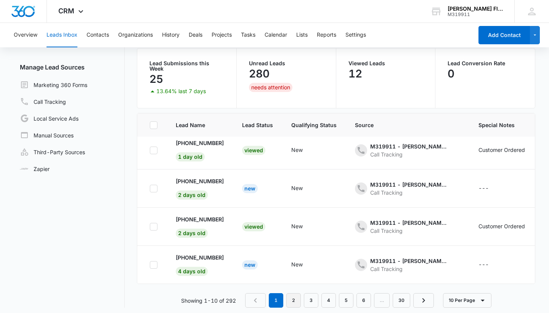
click at [294, 295] on link "2" at bounding box center [293, 300] width 14 height 14
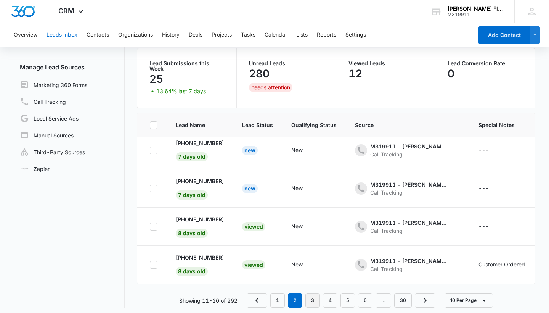
click at [314, 293] on link "3" at bounding box center [312, 300] width 14 height 14
click at [330, 300] on link "4" at bounding box center [330, 300] width 14 height 14
click at [346, 294] on link "5" at bounding box center [347, 300] width 14 height 14
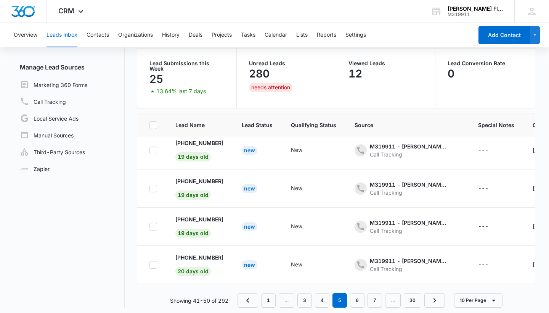
scroll to position [234, 0]
click at [356, 296] on link "6" at bounding box center [357, 300] width 14 height 14
click at [357, 294] on link "7" at bounding box center [357, 300] width 14 height 14
click at [361, 299] on link "8" at bounding box center [357, 300] width 14 height 14
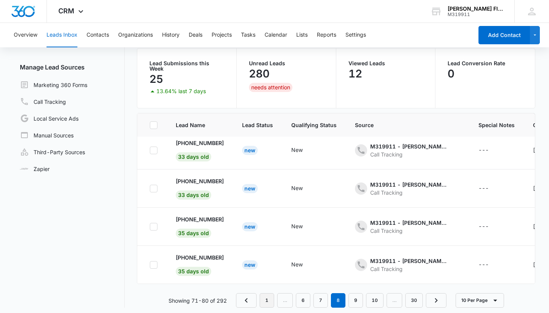
click at [266, 294] on link "1" at bounding box center [267, 300] width 14 height 14
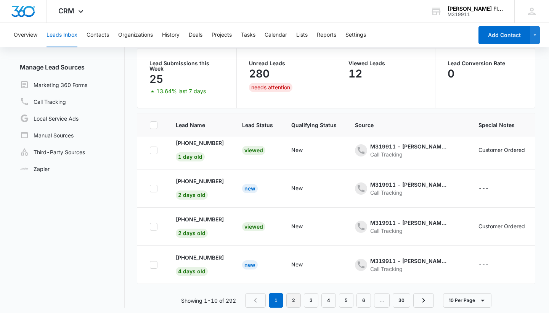
click at [298, 298] on link "2" at bounding box center [293, 300] width 14 height 14
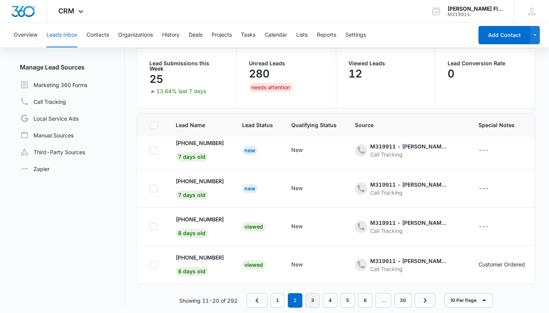
click at [310, 295] on link "3" at bounding box center [312, 300] width 14 height 14
click at [327, 296] on link "4" at bounding box center [330, 300] width 14 height 14
click at [346, 297] on link "5" at bounding box center [347, 300] width 14 height 14
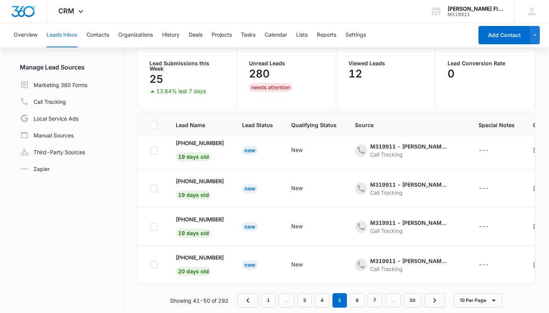
scroll to position [0, 0]
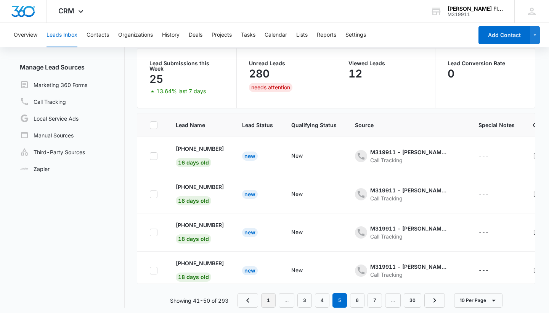
click at [266, 296] on link "1" at bounding box center [268, 300] width 14 height 14
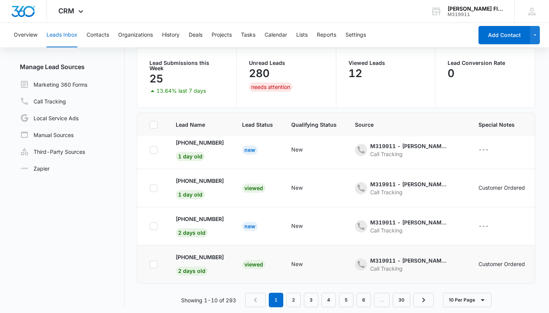
scroll to position [60, 0]
click at [290, 298] on link "2" at bounding box center [293, 300] width 14 height 14
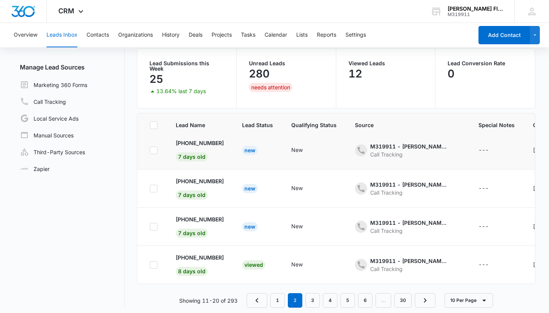
scroll to position [234, 0]
click at [314, 297] on link "3" at bounding box center [312, 300] width 14 height 14
click at [329, 298] on link "4" at bounding box center [330, 300] width 14 height 14
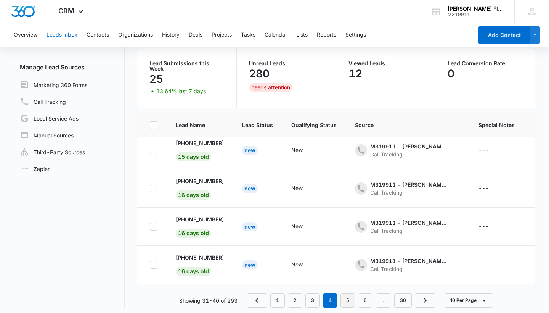
click at [347, 297] on link "5" at bounding box center [347, 300] width 14 height 14
click at [360, 294] on link "6" at bounding box center [357, 300] width 14 height 14
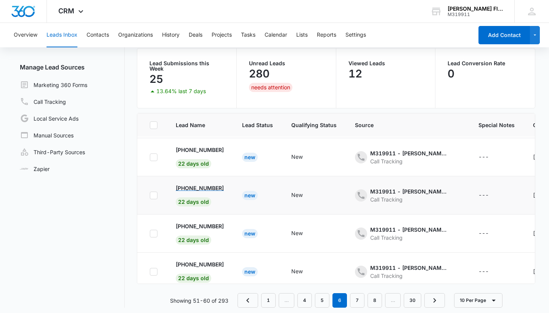
scroll to position [190, 0]
click at [200, 222] on p "[PHONE_NUMBER]" at bounding box center [200, 225] width 48 height 8
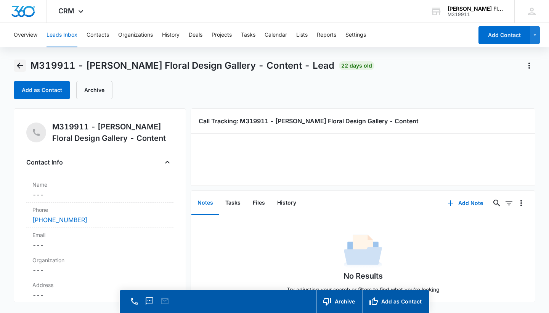
click at [23, 65] on icon "Back" at bounding box center [19, 65] width 9 height 9
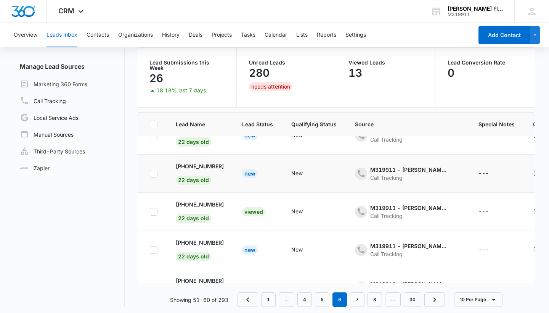
scroll to position [60, 0]
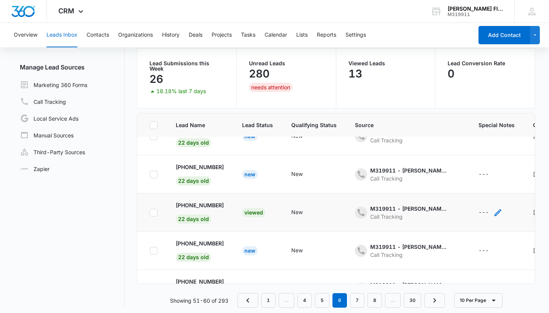
click at [486, 208] on div "---" at bounding box center [483, 212] width 10 height 9
click at [486, 149] on textarea "Special Notes" at bounding box center [493, 146] width 90 height 43
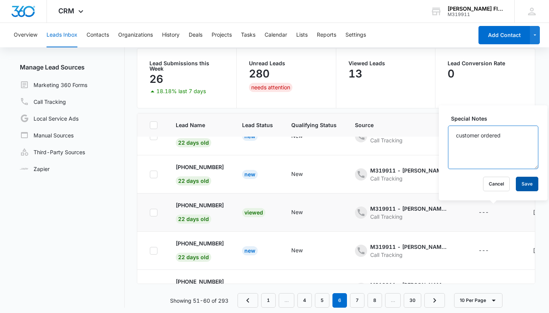
type textarea "customer ordered"
click at [530, 183] on button "Save" at bounding box center [527, 183] width 22 height 14
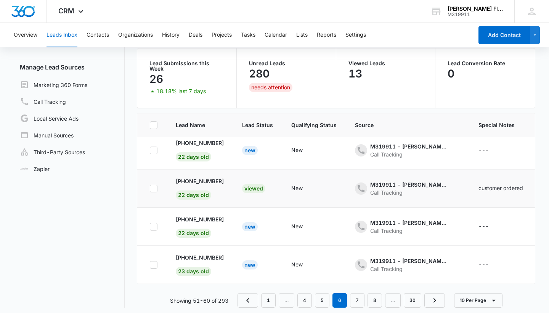
scroll to position [234, 0]
click at [356, 298] on link "7" at bounding box center [357, 300] width 14 height 14
click at [358, 294] on link "8" at bounding box center [357, 300] width 14 height 14
click at [355, 295] on link "9" at bounding box center [355, 300] width 14 height 14
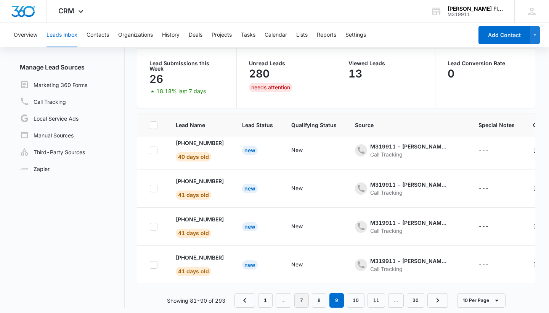
click at [305, 294] on link "7" at bounding box center [301, 300] width 14 height 14
click at [322, 298] on link "6" at bounding box center [322, 300] width 14 height 14
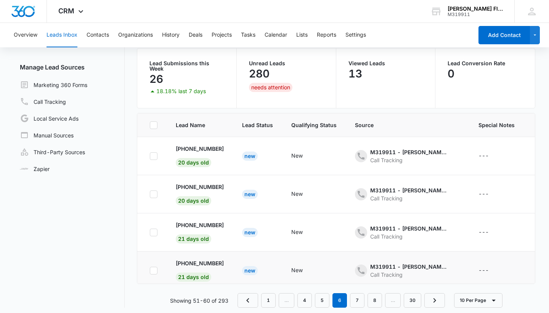
scroll to position [0, 0]
click at [321, 296] on link "5" at bounding box center [322, 300] width 14 height 14
click at [319, 294] on link "4" at bounding box center [322, 300] width 14 height 14
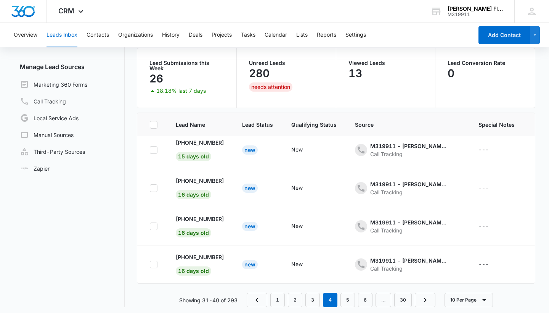
scroll to position [60, 0]
click at [311, 293] on link "3" at bounding box center [312, 300] width 14 height 14
click at [276, 295] on link "1" at bounding box center [277, 300] width 14 height 14
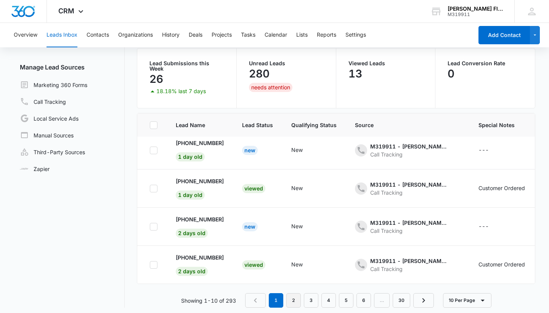
click at [293, 299] on link "2" at bounding box center [293, 300] width 14 height 14
click at [310, 297] on link "3" at bounding box center [312, 300] width 14 height 14
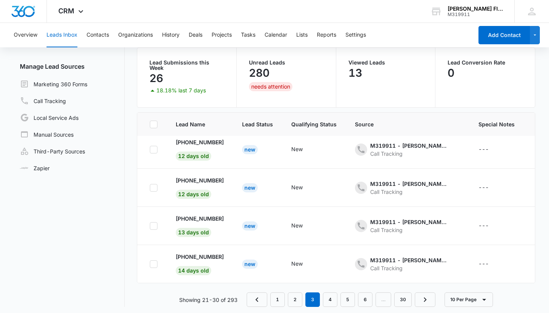
scroll to position [60, 0]
click at [328, 297] on link "4" at bounding box center [330, 300] width 14 height 14
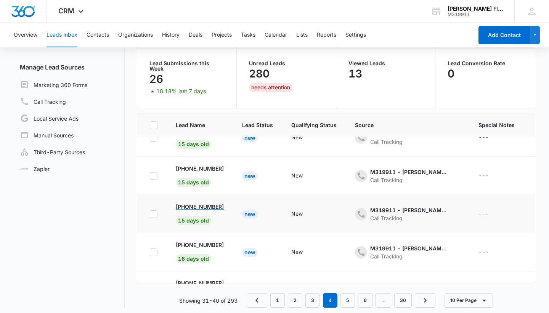
scroll to position [172, 0]
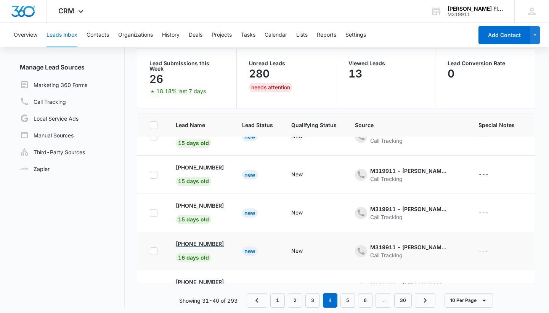
click at [209, 241] on p "[PHONE_NUMBER]" at bounding box center [200, 243] width 48 height 8
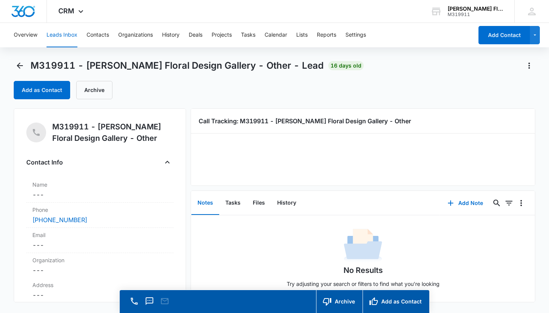
scroll to position [6, 0]
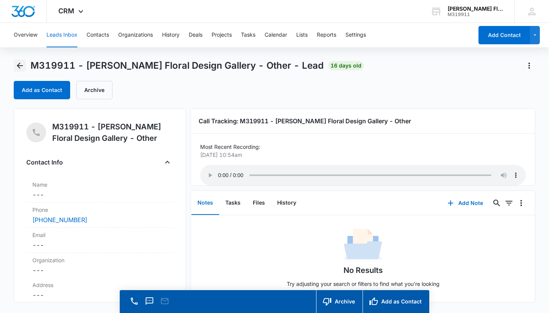
click at [21, 64] on icon "Back" at bounding box center [19, 65] width 9 height 9
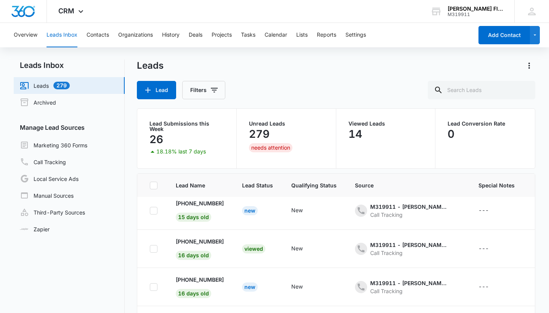
scroll to position [234, 0]
click at [489, 244] on div "---" at bounding box center [483, 248] width 10 height 9
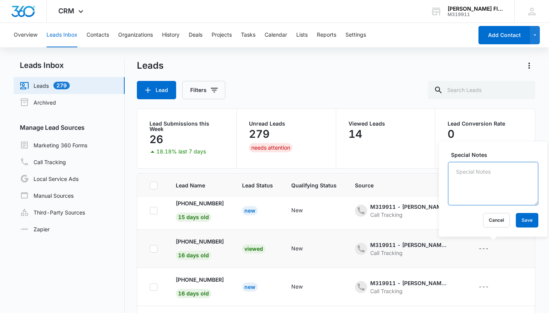
click at [484, 179] on textarea "Special Notes" at bounding box center [493, 183] width 90 height 43
type textarea "customer ordered"
click at [525, 219] on button "Save" at bounding box center [527, 220] width 22 height 14
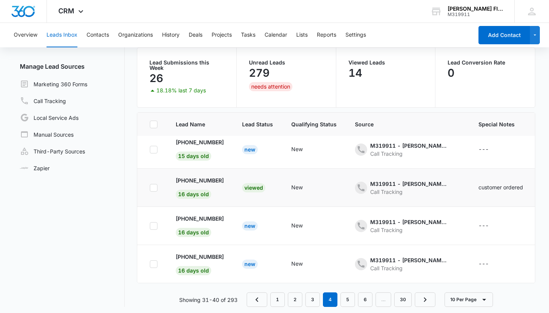
scroll to position [60, 0]
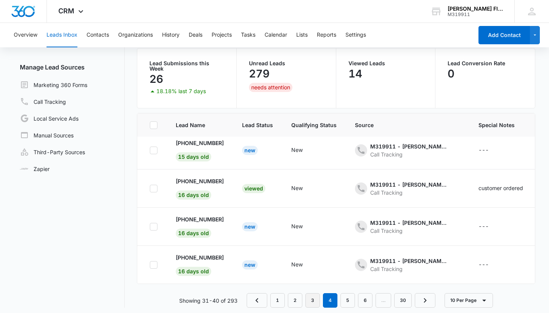
click at [315, 297] on link "3" at bounding box center [312, 300] width 14 height 14
click at [330, 295] on link "4" at bounding box center [330, 300] width 14 height 14
click at [352, 294] on link "5" at bounding box center [347, 300] width 14 height 14
click at [359, 296] on link "6" at bounding box center [357, 300] width 14 height 14
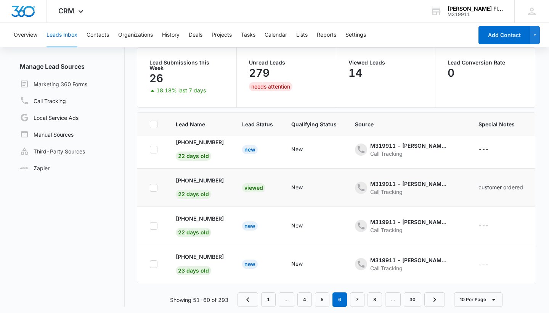
scroll to position [60, 0]
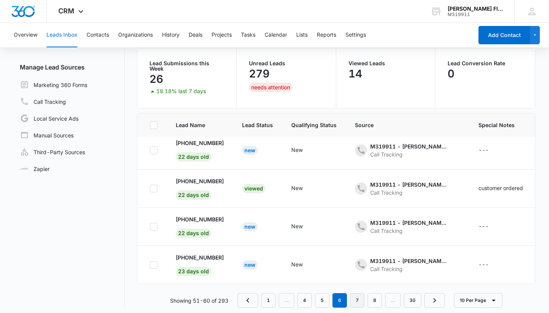
click at [358, 296] on link "7" at bounding box center [357, 300] width 14 height 14
click at [356, 299] on link "8" at bounding box center [357, 300] width 14 height 14
click at [271, 298] on link "1" at bounding box center [267, 300] width 14 height 14
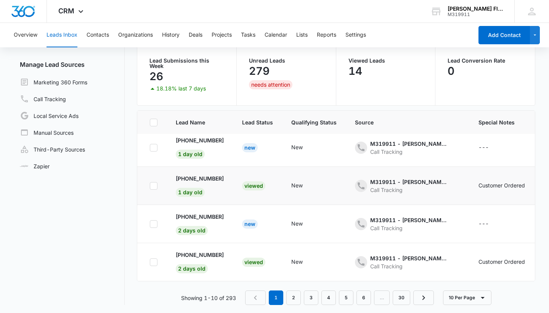
scroll to position [60, 0]
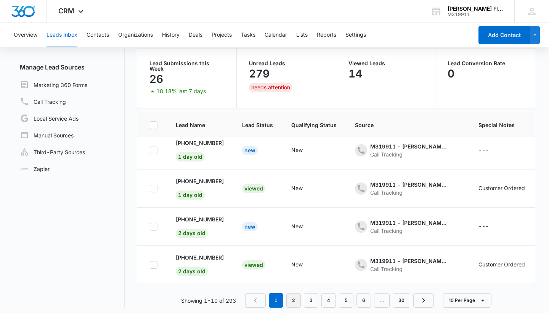
click at [290, 298] on link "2" at bounding box center [293, 300] width 14 height 14
click at [312, 294] on link "3" at bounding box center [312, 300] width 14 height 14
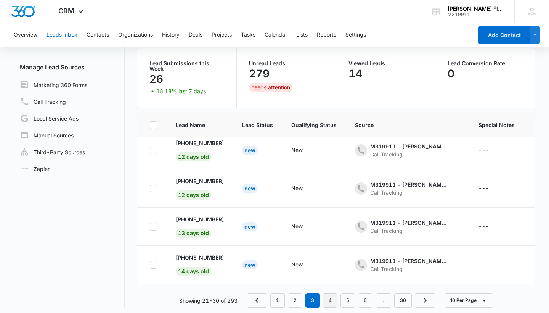
click at [326, 296] on link "4" at bounding box center [330, 300] width 14 height 14
click at [351, 298] on link "5" at bounding box center [347, 300] width 14 height 14
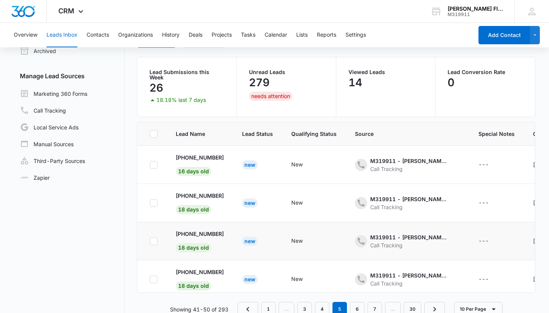
scroll to position [50, 0]
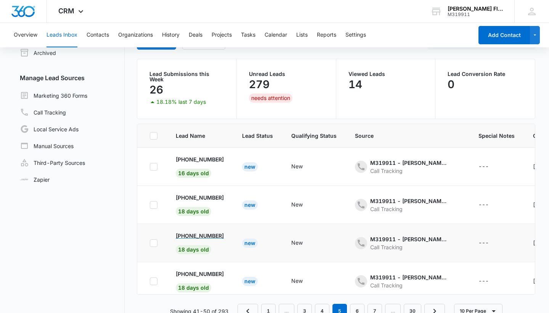
click at [211, 231] on p "[PHONE_NUMBER]" at bounding box center [200, 235] width 48 height 8
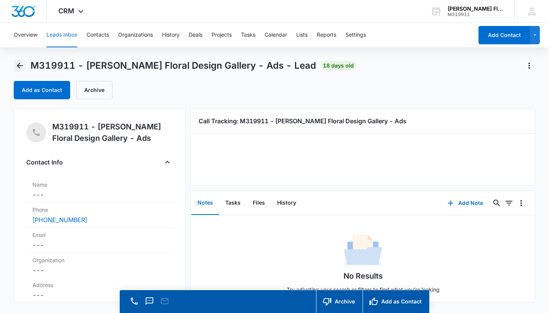
click at [20, 64] on icon "Back" at bounding box center [19, 65] width 9 height 9
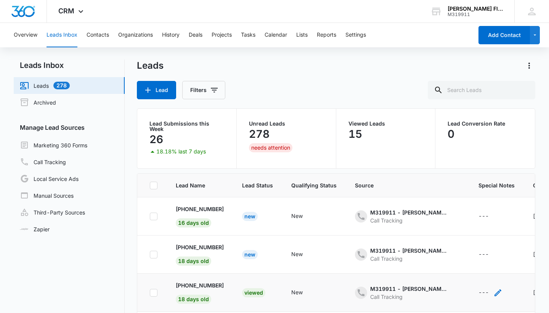
click at [486, 288] on div "---" at bounding box center [483, 292] width 10 height 9
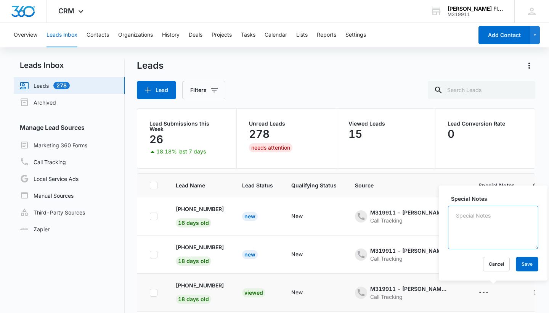
click at [484, 239] on textarea "Special Notes" at bounding box center [493, 226] width 90 height 43
type textarea "customer ordered"
click at [528, 265] on button "Save" at bounding box center [527, 264] width 22 height 14
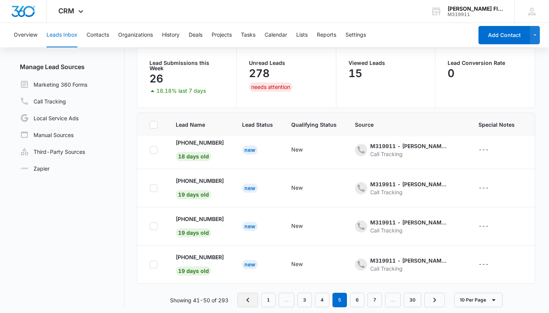
scroll to position [60, 0]
click at [271, 297] on link "1" at bounding box center [268, 300] width 14 height 14
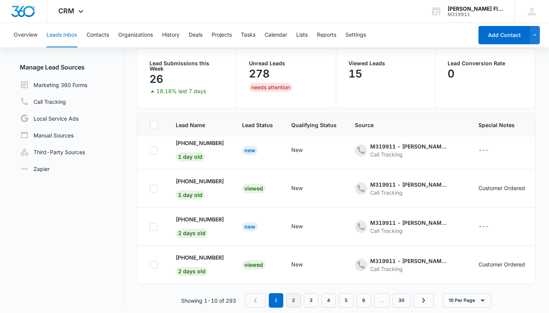
click at [294, 297] on link "2" at bounding box center [293, 300] width 14 height 14
click at [312, 295] on link "3" at bounding box center [312, 300] width 14 height 14
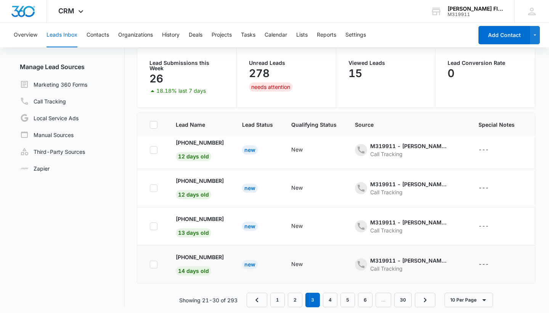
scroll to position [60, 0]
click at [334, 298] on link "4" at bounding box center [330, 300] width 14 height 14
click at [343, 298] on link "5" at bounding box center [347, 300] width 14 height 14
click at [358, 295] on link "6" at bounding box center [357, 300] width 14 height 14
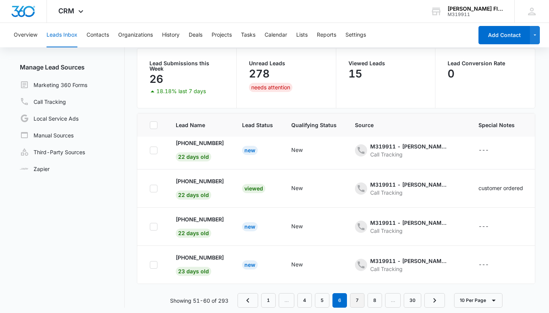
click at [358, 294] on link "7" at bounding box center [357, 300] width 14 height 14
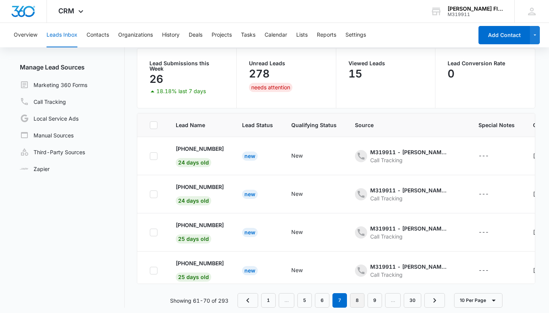
click at [357, 298] on link "8" at bounding box center [357, 300] width 14 height 14
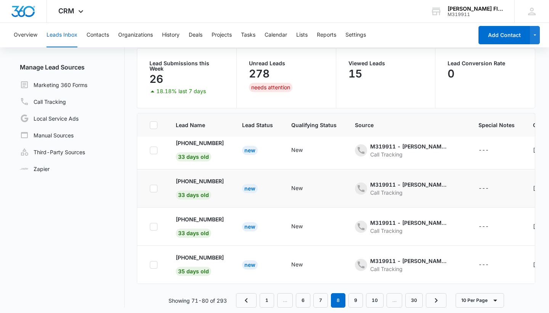
scroll to position [234, 0]
click at [356, 297] on link "9" at bounding box center [355, 300] width 14 height 14
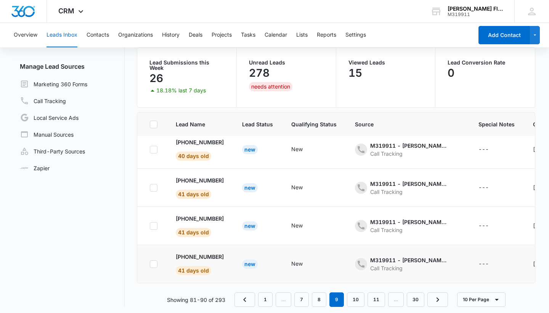
scroll to position [60, 0]
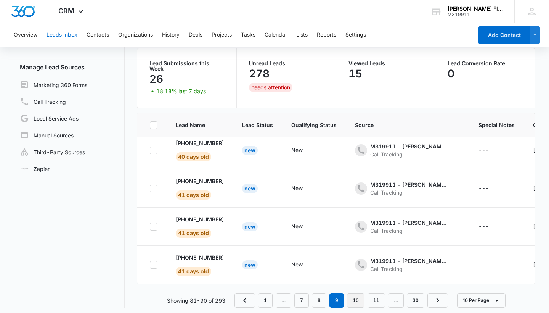
click at [352, 295] on link "10" at bounding box center [356, 300] width 18 height 14
click at [266, 293] on link "1" at bounding box center [265, 300] width 14 height 14
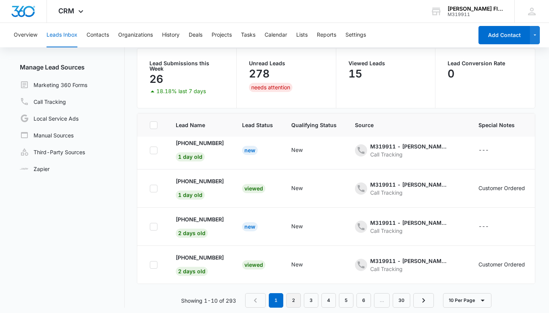
click at [293, 293] on link "2" at bounding box center [293, 300] width 14 height 14
click at [309, 299] on link "3" at bounding box center [312, 300] width 14 height 14
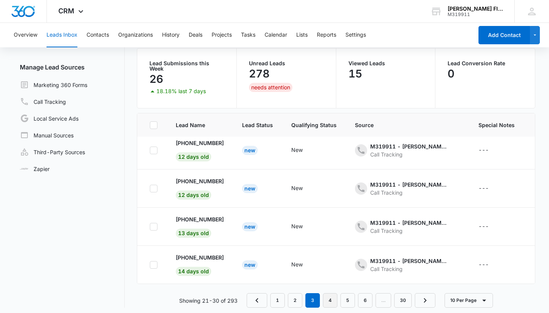
click at [328, 293] on link "4" at bounding box center [330, 300] width 14 height 14
click at [347, 299] on link "5" at bounding box center [347, 300] width 14 height 14
click at [357, 298] on link "6" at bounding box center [357, 300] width 14 height 14
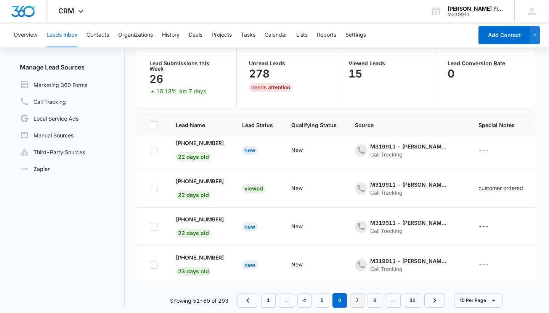
click at [353, 295] on link "7" at bounding box center [357, 300] width 14 height 14
click at [300, 297] on link "5" at bounding box center [304, 300] width 14 height 14
click at [322, 297] on link "4" at bounding box center [322, 300] width 14 height 14
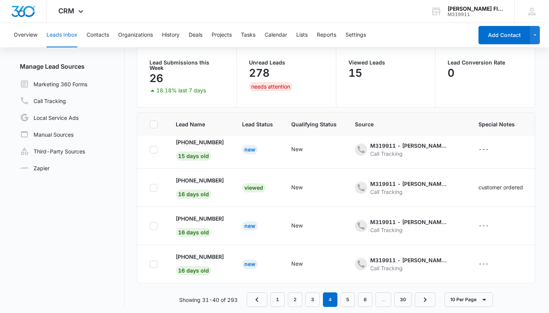
scroll to position [60, 0]
click at [313, 296] on link "3" at bounding box center [312, 300] width 14 height 14
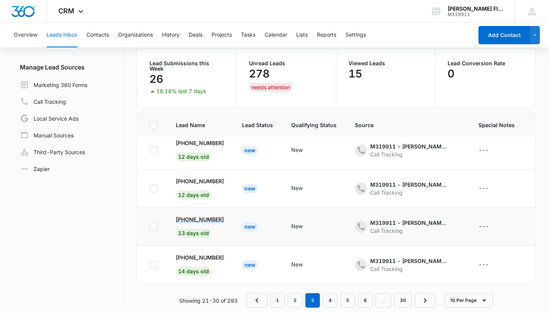
click at [212, 216] on p "[PHONE_NUMBER]" at bounding box center [200, 219] width 48 height 8
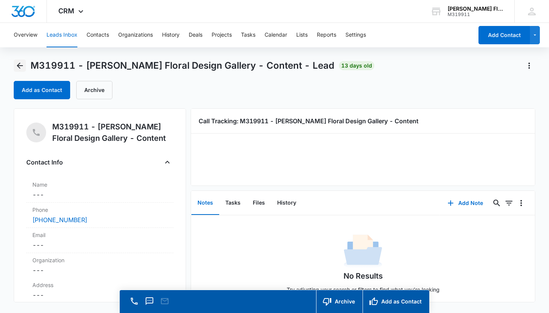
click at [23, 66] on icon "Back" at bounding box center [19, 65] width 9 height 9
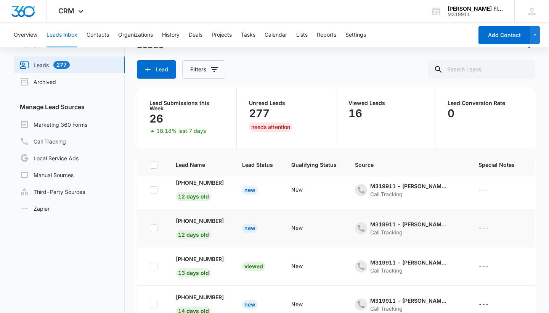
scroll to position [46, 0]
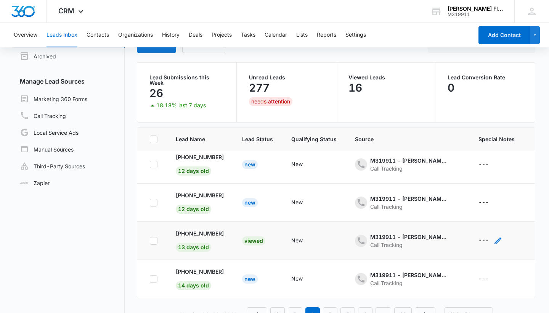
click at [488, 236] on div "---" at bounding box center [483, 240] width 10 height 9
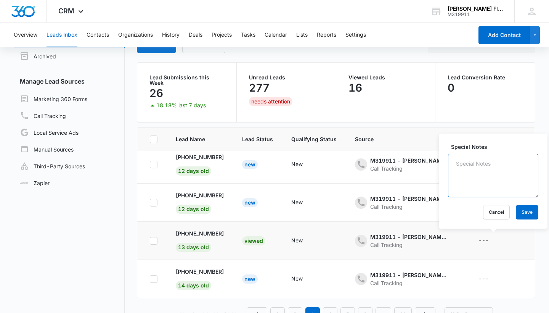
click at [491, 183] on textarea "Special Notes" at bounding box center [493, 175] width 90 height 43
type textarea "customer ordered"
click at [529, 215] on button "Save" at bounding box center [527, 212] width 22 height 14
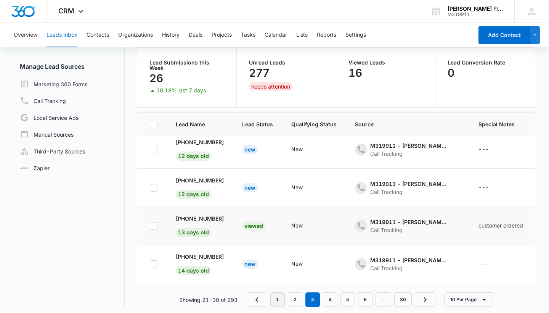
scroll to position [60, 0]
click at [276, 295] on link "1" at bounding box center [277, 300] width 14 height 14
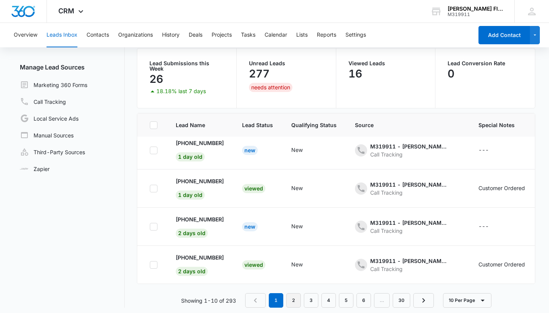
click at [292, 295] on link "2" at bounding box center [293, 300] width 14 height 14
click at [317, 295] on link "3" at bounding box center [312, 300] width 14 height 14
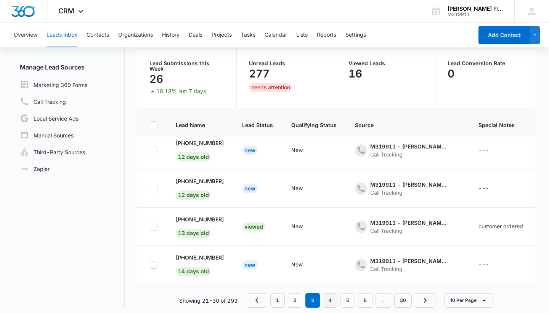
click at [331, 296] on link "4" at bounding box center [330, 300] width 14 height 14
click at [347, 297] on link "5" at bounding box center [347, 300] width 14 height 14
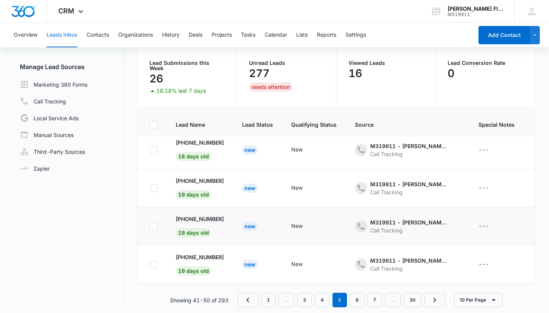
scroll to position [60, 0]
click at [358, 297] on link "6" at bounding box center [357, 300] width 14 height 14
click at [358, 296] on link "7" at bounding box center [357, 300] width 14 height 14
click at [358, 294] on link "8" at bounding box center [357, 300] width 14 height 14
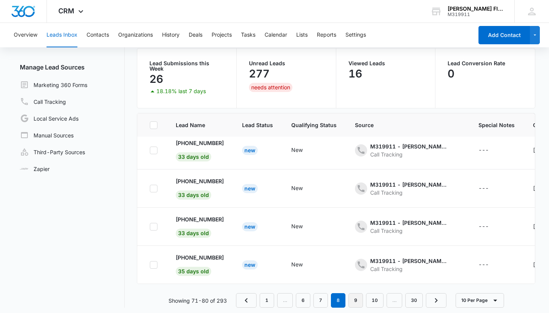
click at [354, 295] on link "9" at bounding box center [355, 300] width 14 height 14
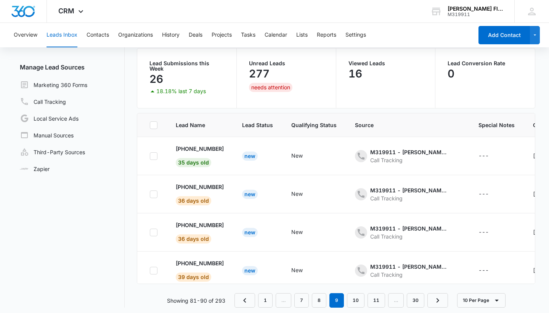
scroll to position [0, 0]
click at [268, 298] on link "1" at bounding box center [265, 300] width 14 height 14
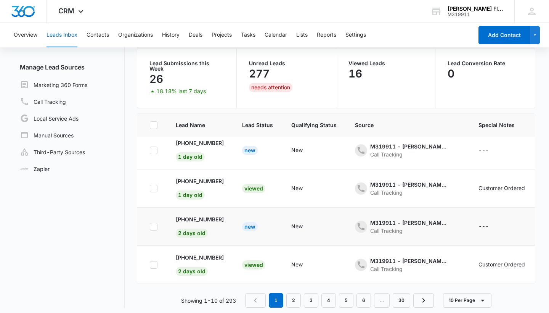
scroll to position [234, 0]
click at [294, 295] on link "2" at bounding box center [293, 300] width 14 height 14
click at [313, 297] on link "3" at bounding box center [312, 300] width 14 height 14
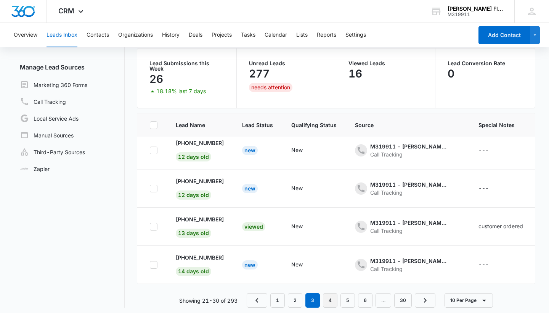
click at [331, 298] on link "4" at bounding box center [330, 300] width 14 height 14
click at [350, 295] on link "5" at bounding box center [347, 300] width 14 height 14
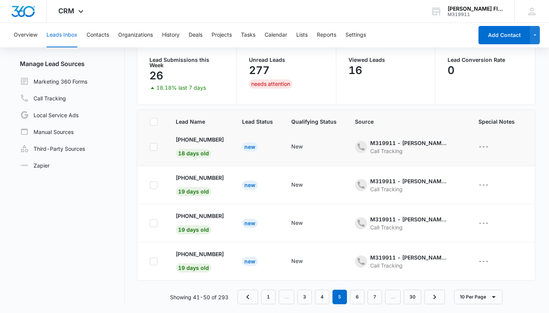
scroll to position [60, 0]
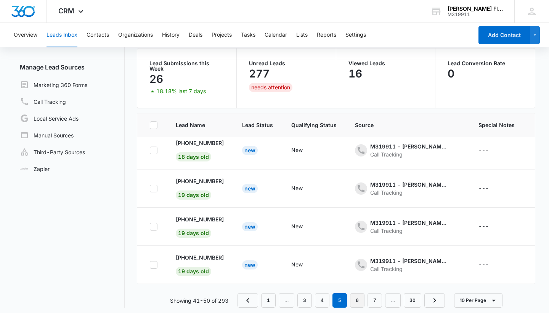
click at [356, 295] on link "6" at bounding box center [357, 300] width 14 height 14
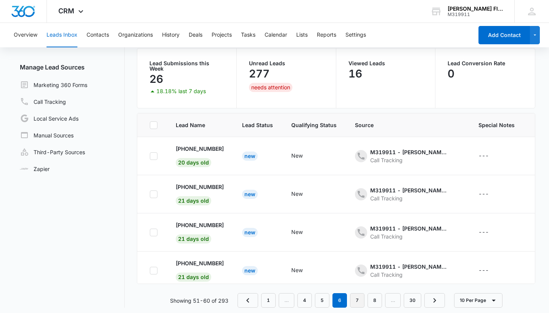
click at [358, 299] on link "7" at bounding box center [357, 300] width 14 height 14
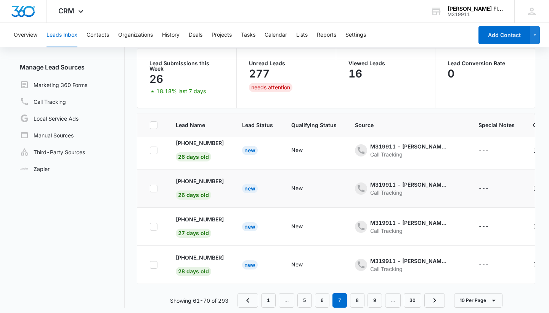
scroll to position [234, 0]
click at [357, 296] on link "8" at bounding box center [357, 300] width 14 height 14
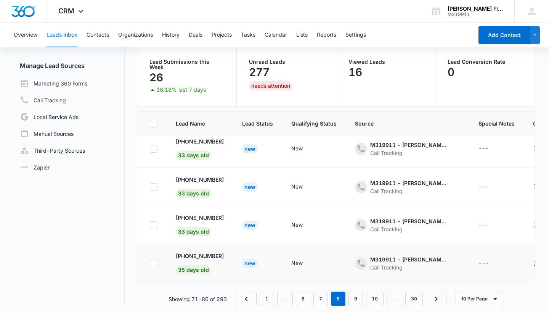
scroll to position [60, 0]
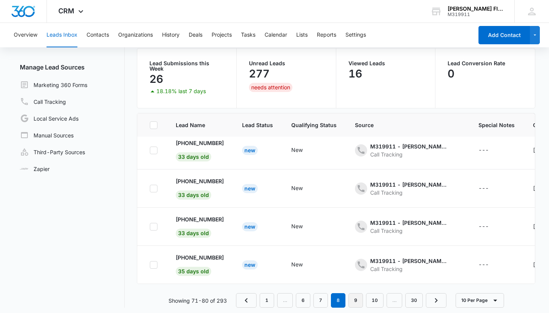
click at [357, 295] on link "9" at bounding box center [355, 300] width 14 height 14
click at [286, 297] on nav "1 … 7 8 9 10 11 … 30" at bounding box center [340, 300] width 213 height 14
click at [307, 295] on link "7" at bounding box center [301, 300] width 14 height 14
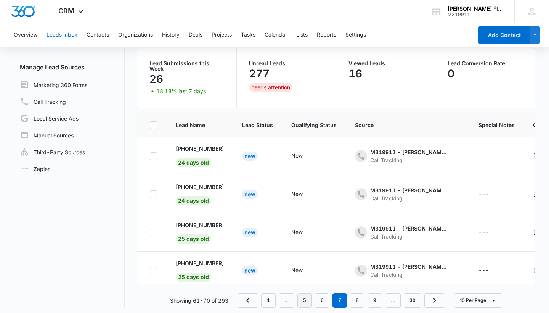
click at [303, 295] on link "5" at bounding box center [304, 300] width 14 height 14
click at [303, 295] on link "3" at bounding box center [304, 300] width 14 height 14
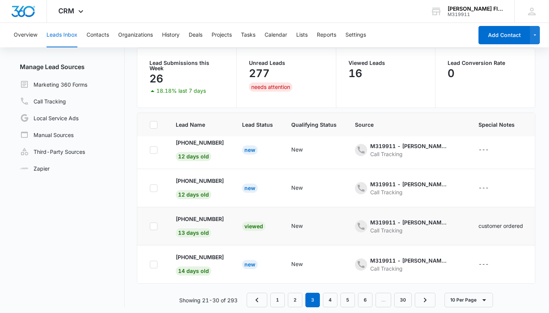
scroll to position [60, 0]
click at [329, 298] on link "4" at bounding box center [330, 300] width 14 height 14
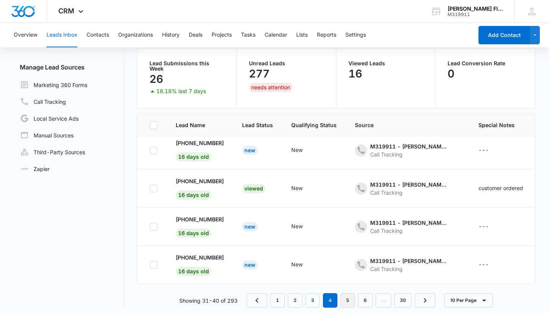
click at [349, 294] on link "5" at bounding box center [347, 300] width 14 height 14
click at [359, 297] on link "6" at bounding box center [357, 300] width 14 height 14
click at [358, 294] on link "7" at bounding box center [357, 300] width 14 height 14
click at [362, 297] on link "8" at bounding box center [357, 300] width 14 height 14
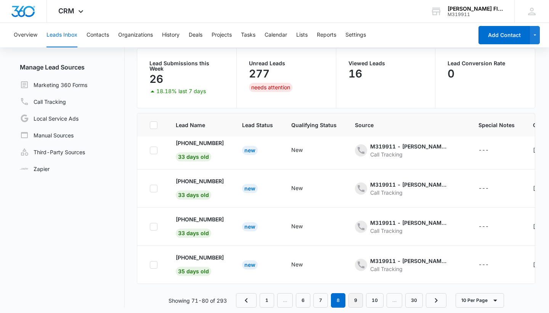
click at [359, 298] on link "9" at bounding box center [355, 300] width 14 height 14
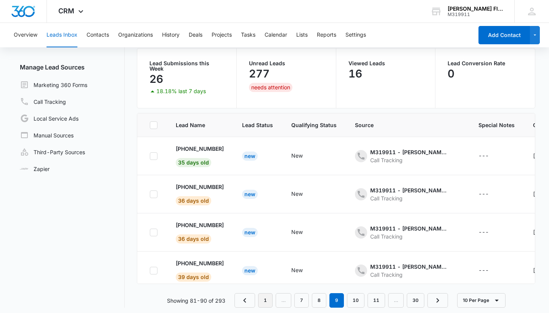
click at [267, 295] on link "1" at bounding box center [265, 300] width 14 height 14
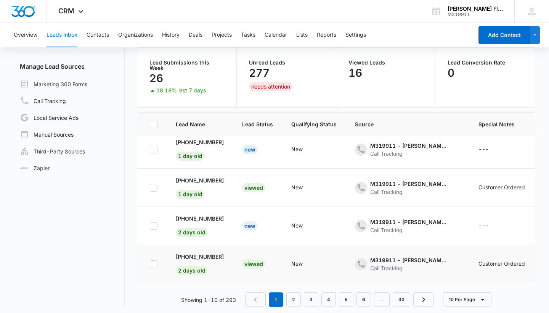
scroll to position [60, 0]
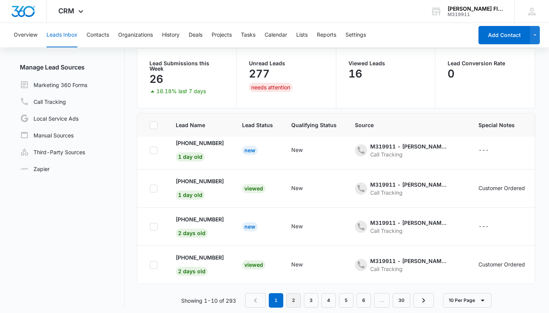
click at [295, 298] on link "2" at bounding box center [293, 300] width 14 height 14
click at [313, 296] on link "3" at bounding box center [312, 300] width 14 height 14
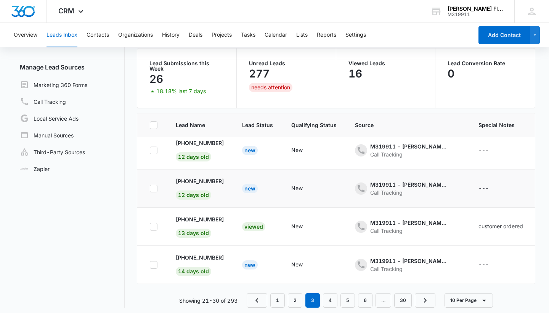
scroll to position [234, 0]
click at [329, 298] on link "4" at bounding box center [330, 300] width 14 height 14
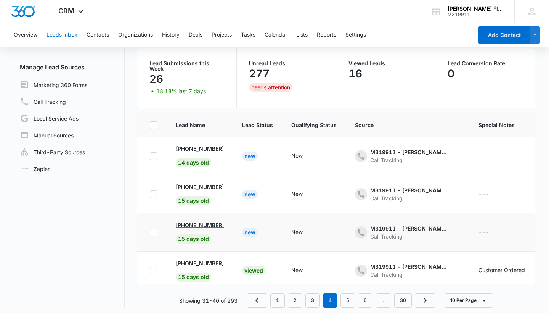
click at [211, 224] on p "[PHONE_NUMBER]" at bounding box center [200, 225] width 48 height 8
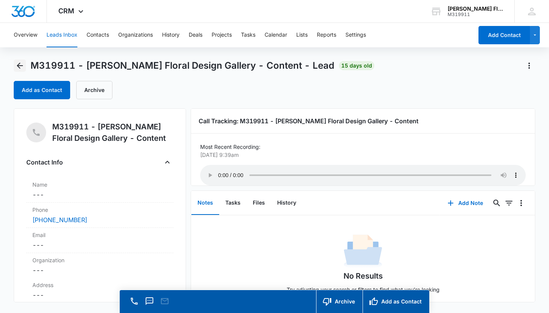
click at [19, 66] on icon "Back" at bounding box center [20, 66] width 6 height 6
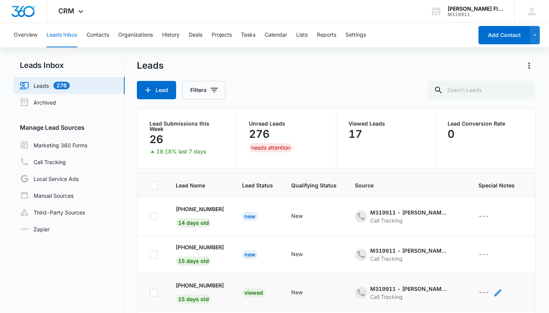
click at [486, 291] on div "---" at bounding box center [483, 292] width 10 height 9
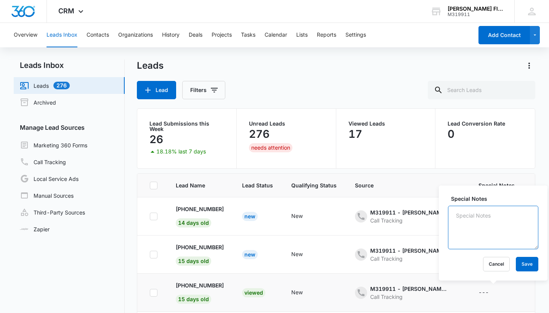
click at [491, 241] on textarea "Special Notes" at bounding box center [493, 226] width 90 height 43
type textarea "customer ordered"
click at [531, 265] on button "Save" at bounding box center [527, 264] width 22 height 14
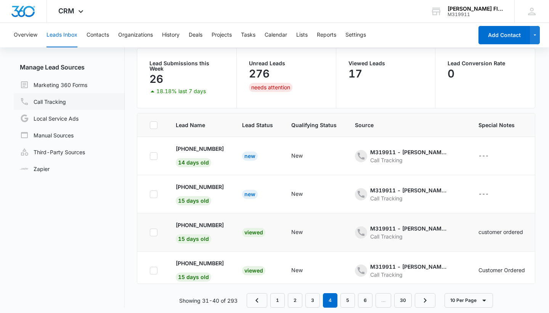
click at [43, 99] on link "Call Tracking" at bounding box center [43, 101] width 46 height 9
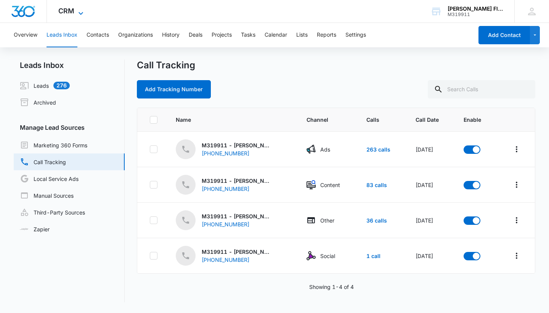
click at [85, 10] on icon at bounding box center [80, 13] width 9 height 9
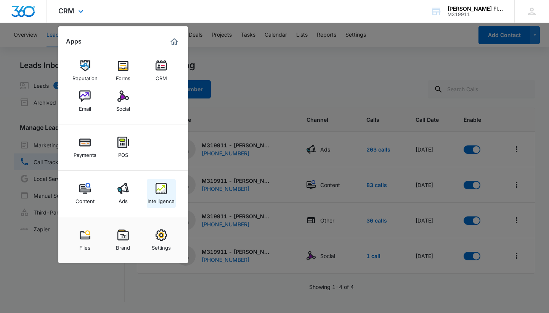
click at [156, 191] on img at bounding box center [161, 188] width 11 height 11
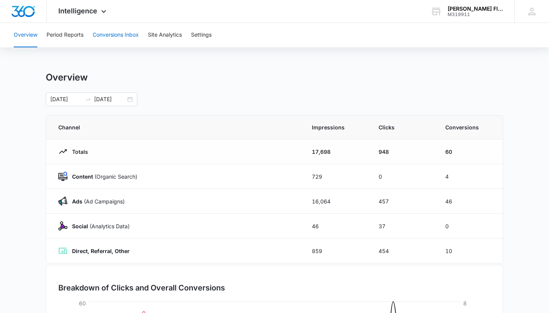
click at [122, 33] on button "Conversions Inbox" at bounding box center [116, 35] width 46 height 24
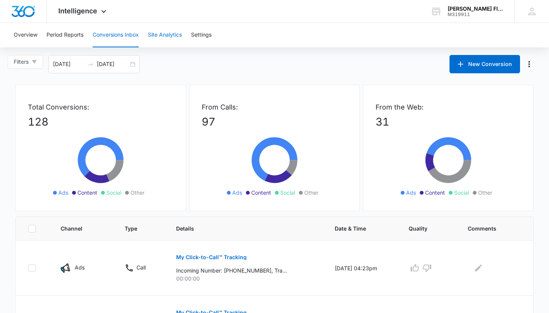
click at [157, 36] on button "Site Analytics" at bounding box center [165, 35] width 34 height 24
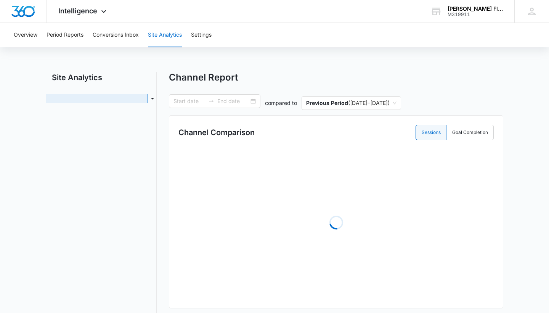
type input "[DATE]"
radio input "true"
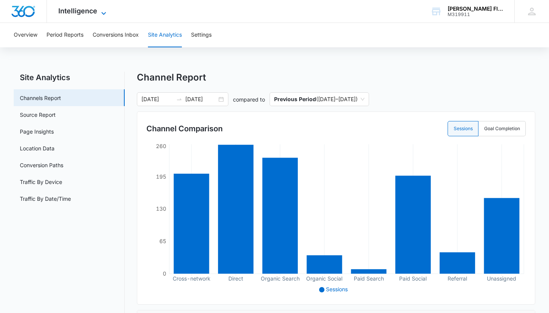
click at [77, 9] on span "Intelligence" at bounding box center [77, 11] width 39 height 8
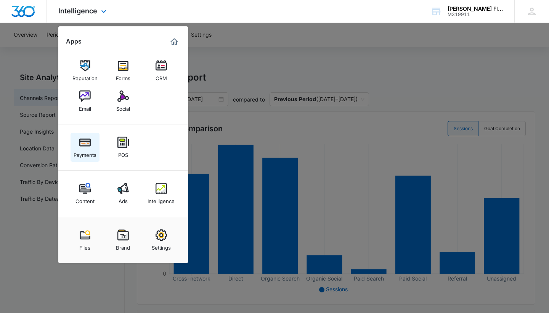
click at [86, 139] on img at bounding box center [84, 141] width 11 height 11
click at [124, 145] on img at bounding box center [122, 141] width 11 height 11
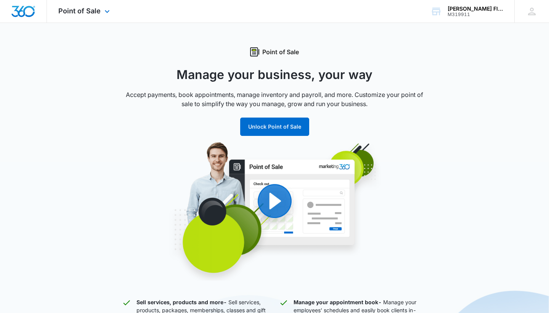
click at [75, 17] on div "Point of Sale Apps Reputation Forms CRM Email Social Payments POS Content Ads I…" at bounding box center [85, 11] width 76 height 22
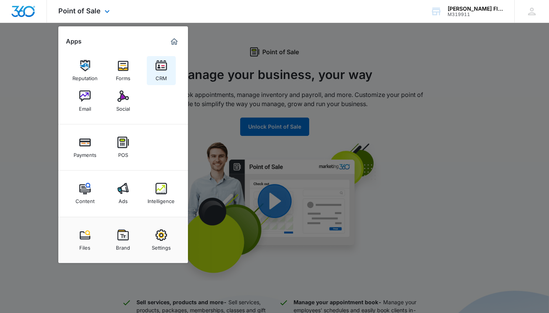
click at [161, 64] on img at bounding box center [161, 65] width 11 height 11
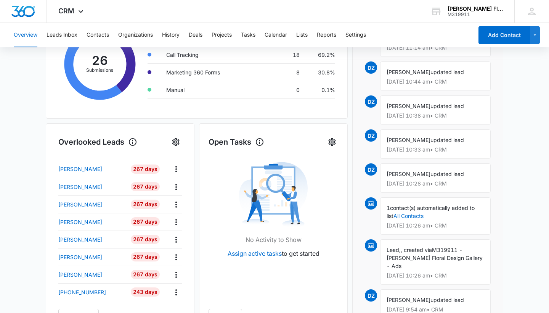
scroll to position [165, 0]
click at [87, 172] on p "[PERSON_NAME]" at bounding box center [80, 168] width 44 height 8
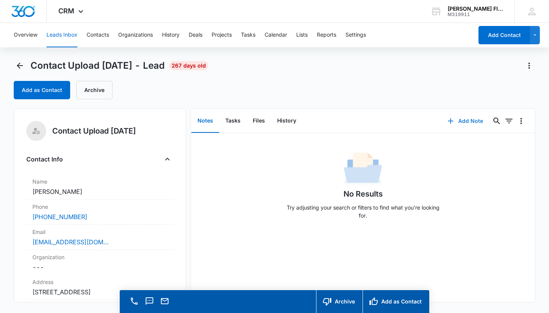
click at [475, 122] on button "Add Note" at bounding box center [465, 121] width 51 height 18
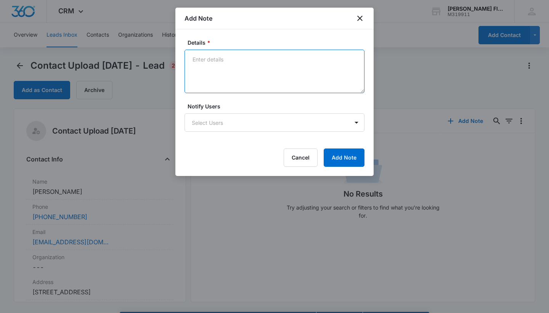
click at [310, 78] on textarea "Details *" at bounding box center [274, 71] width 180 height 43
type textarea "customer ordered"
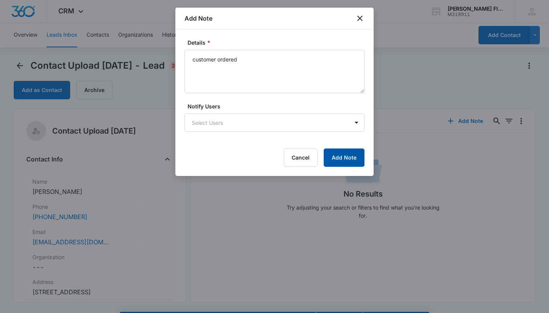
click at [334, 156] on button "Add Note" at bounding box center [344, 157] width 41 height 18
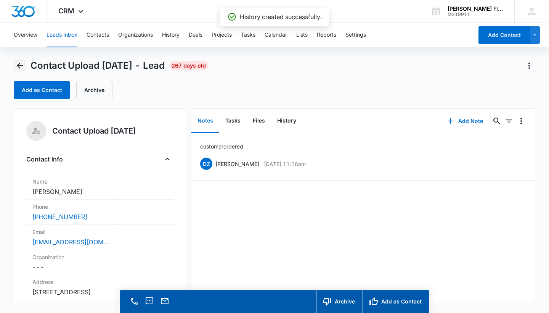
click at [19, 65] on icon "Back" at bounding box center [19, 65] width 9 height 9
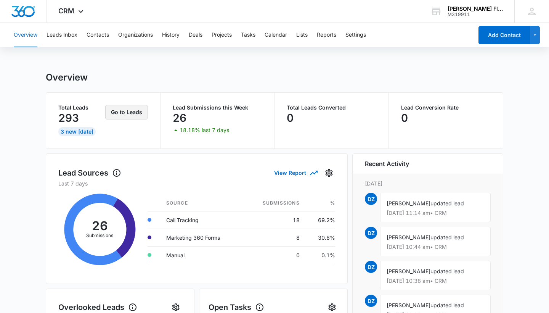
click at [116, 114] on button "Go to Leads" at bounding box center [126, 112] width 43 height 14
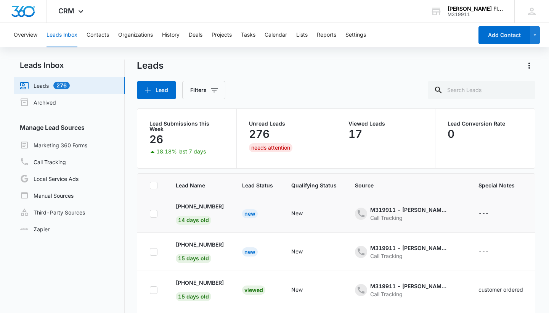
scroll to position [22, 0]
